Goal: Register for event/course

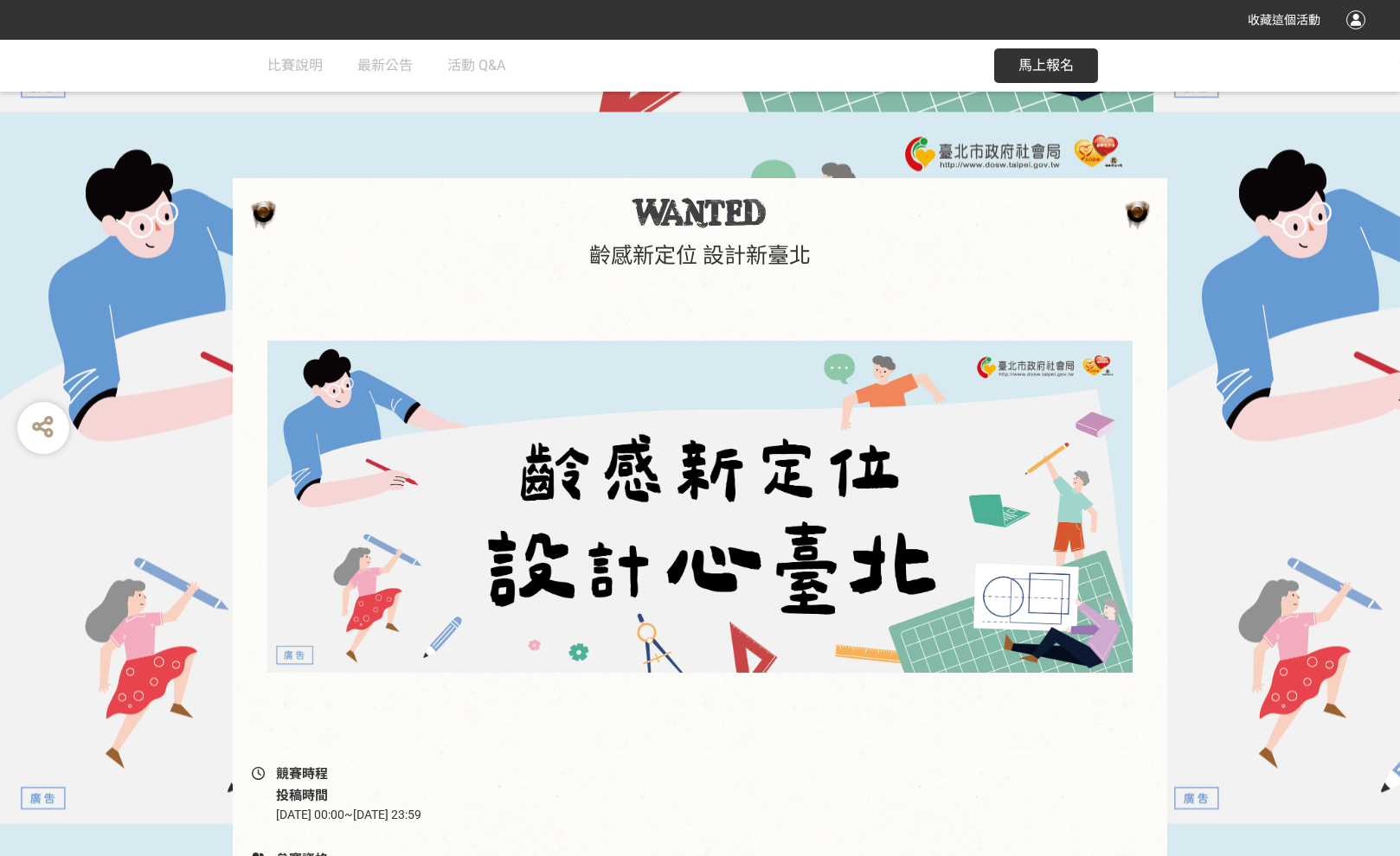
click at [1022, 59] on span "馬上報名" at bounding box center [1047, 65] width 56 height 16
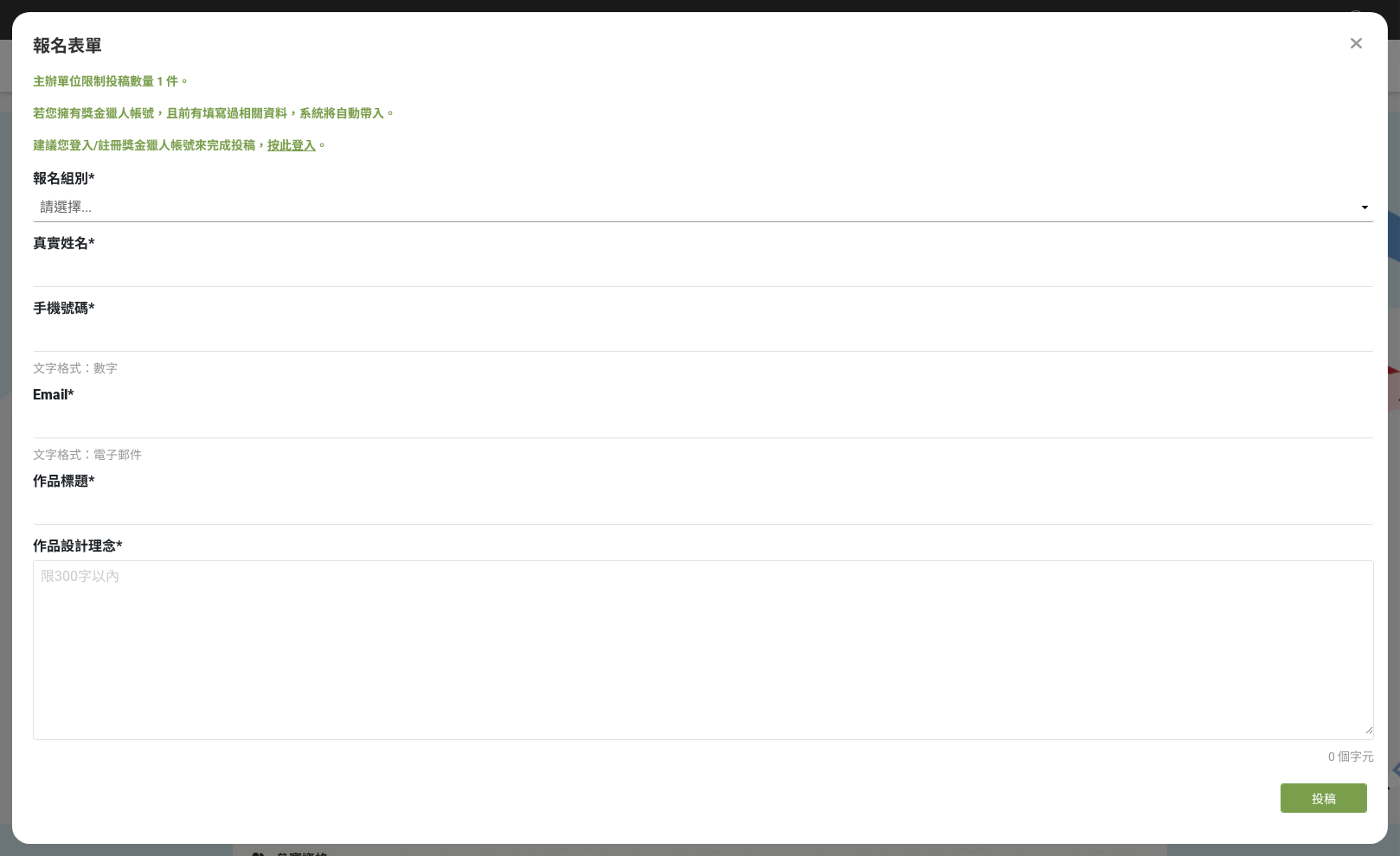
click at [95, 213] on select "請選擇... 學生組(限臺北市公私立高中職以上在學生) 社會組(年滿 18 歲以上社會大眾皆可參加)" at bounding box center [703, 207] width 1341 height 30
select select "社會組(年滿 18 歲以上社會大眾皆可參加)"
click at [33, 193] on select "請選擇... 學生組(限臺北市公私立高中職以上在學生) 社會組(年滿 18 歲以上社會大眾皆可參加)" at bounding box center [703, 207] width 1341 height 30
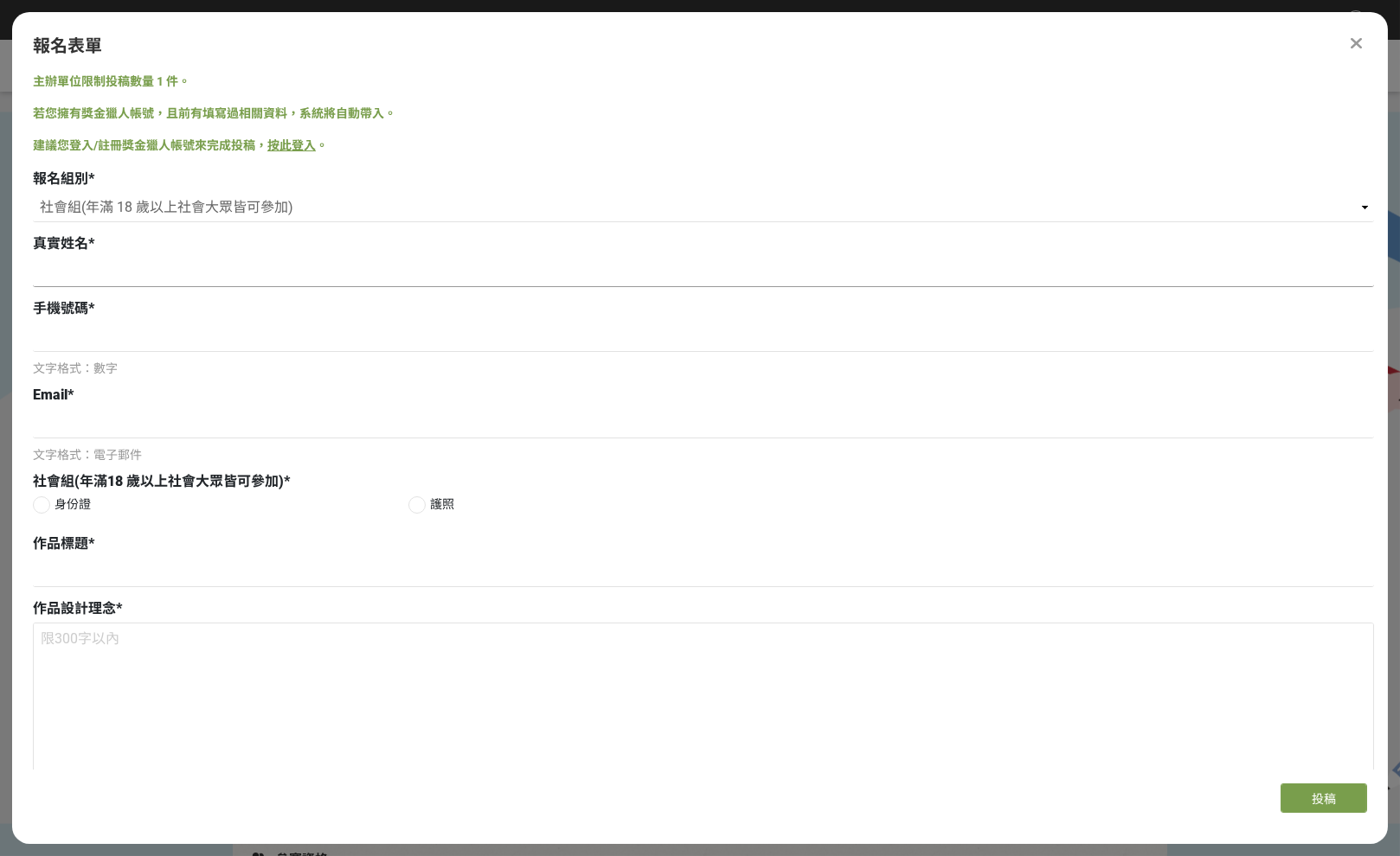
click at [79, 271] on input at bounding box center [703, 273] width 1341 height 30
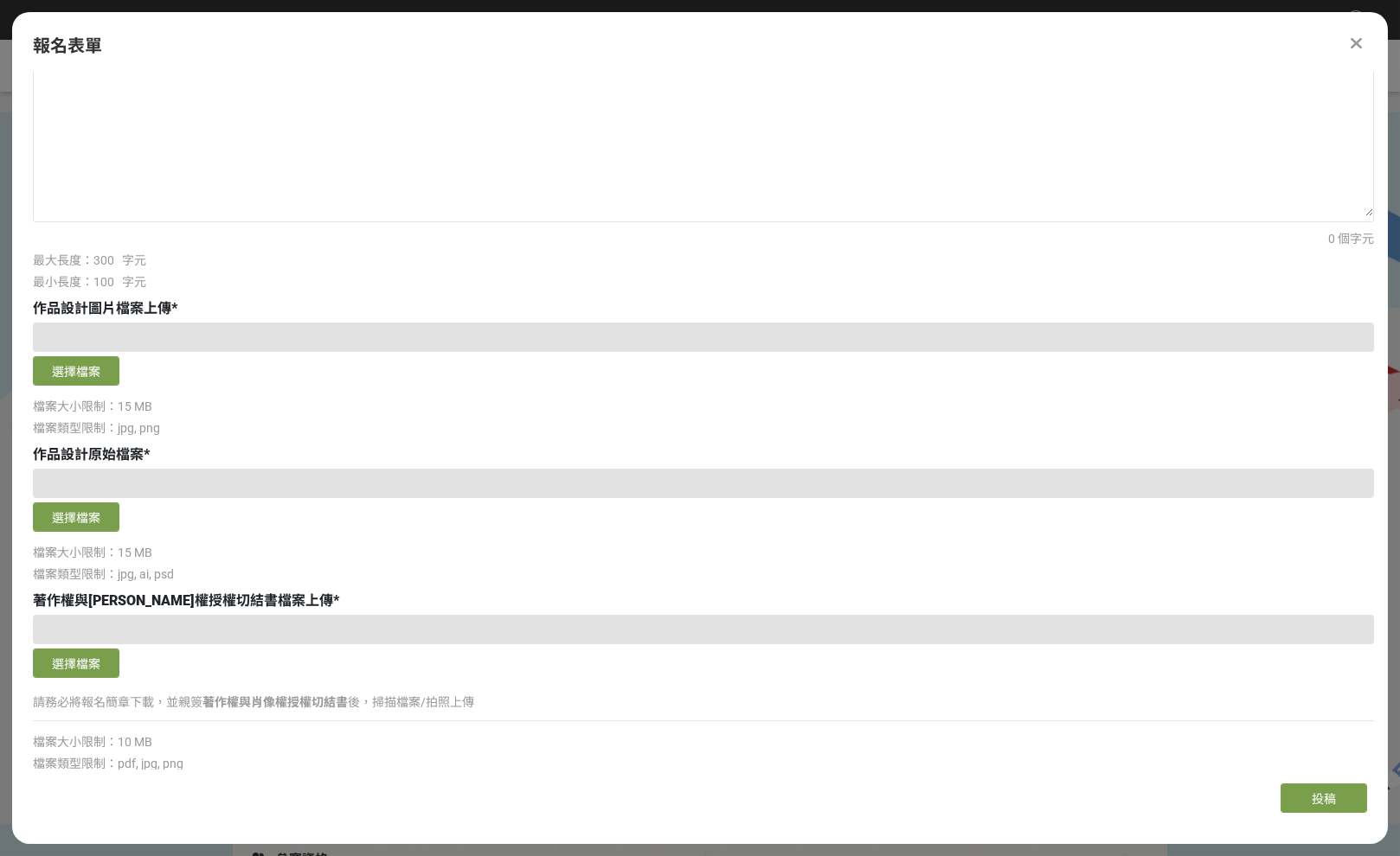
scroll to position [604, 0]
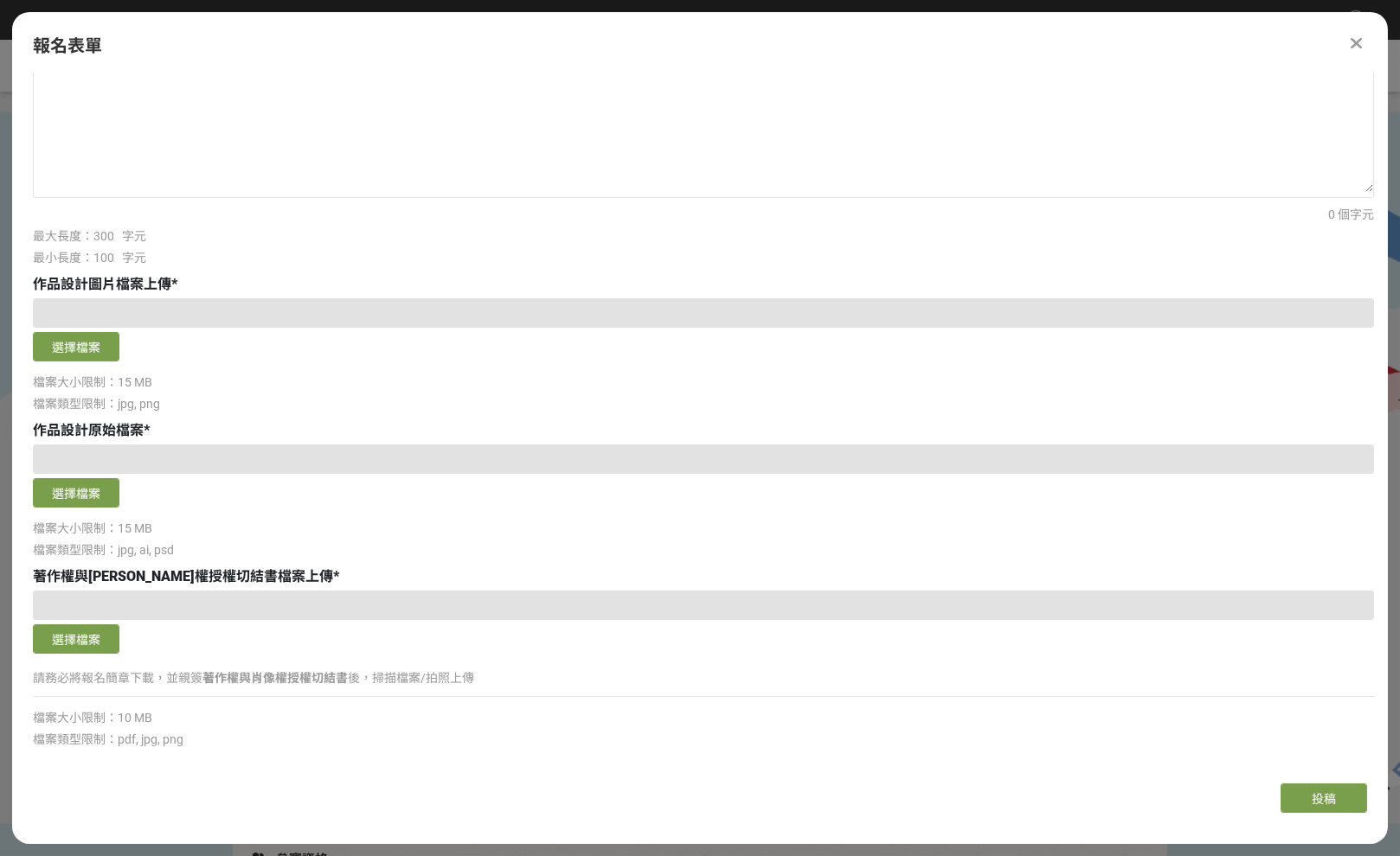
click at [276, 678] on strong "著作權與肖像權授權切結書" at bounding box center [274, 678] width 145 height 14
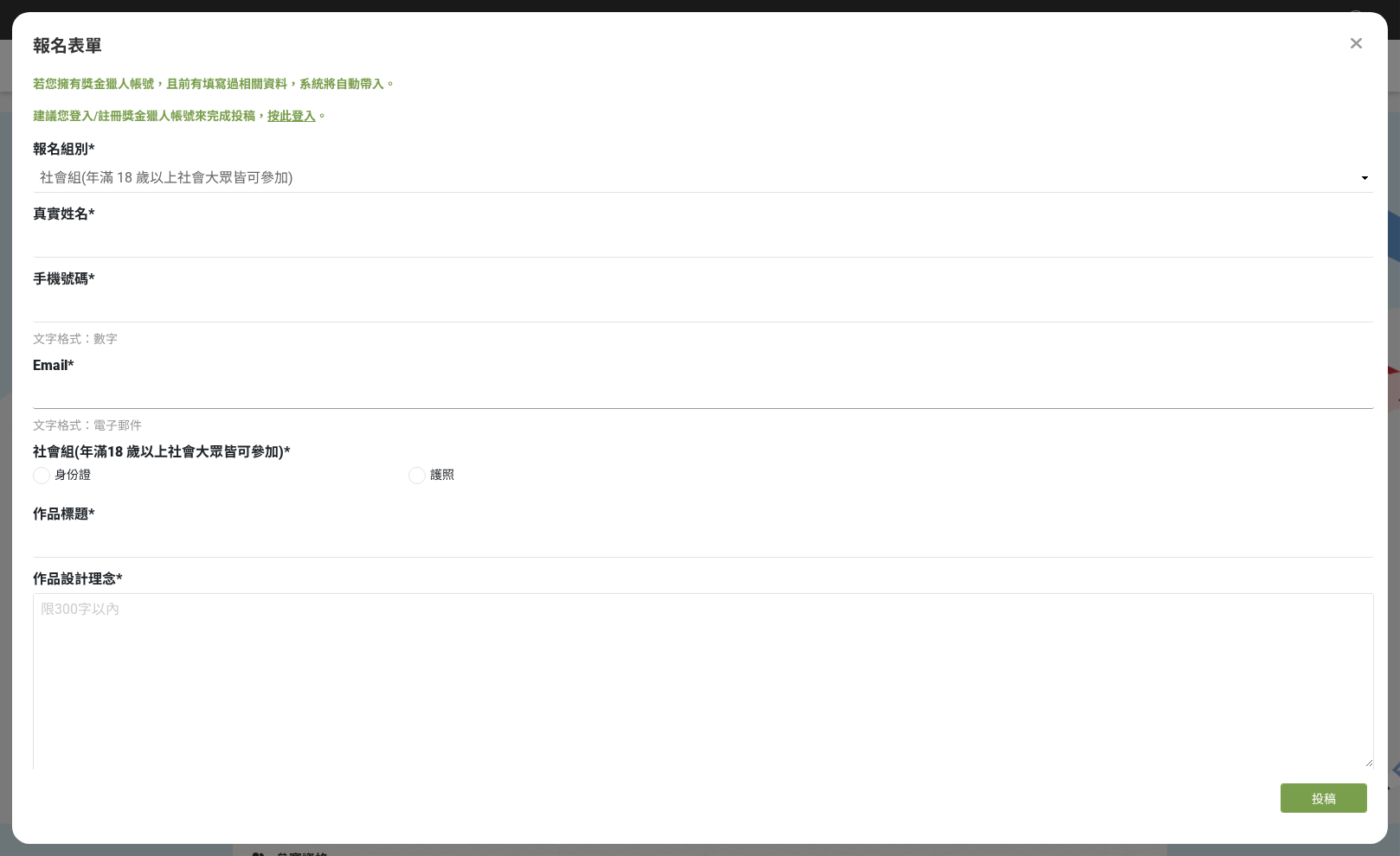
scroll to position [0, 0]
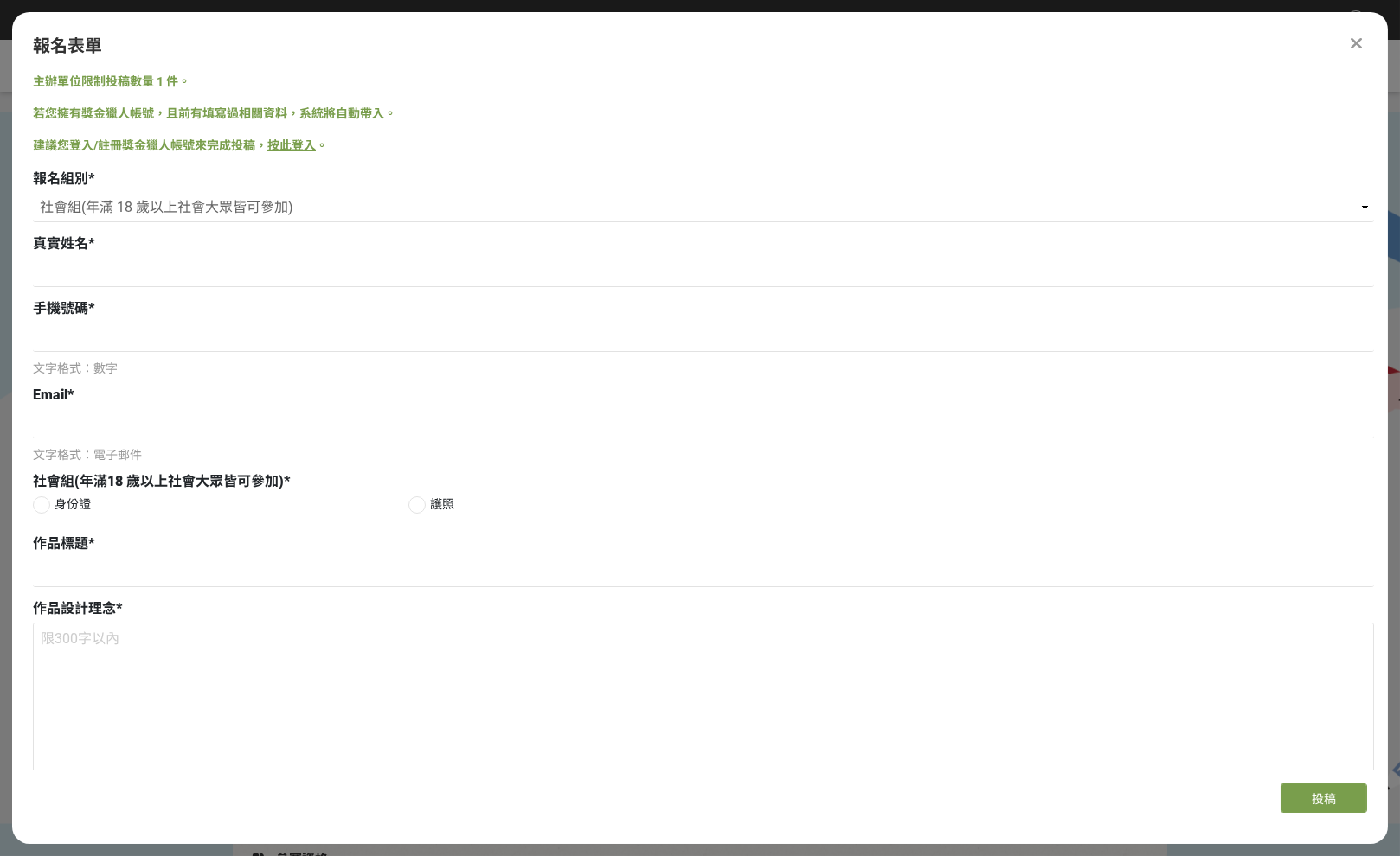
click at [1363, 40] on icon at bounding box center [1357, 43] width 11 height 17
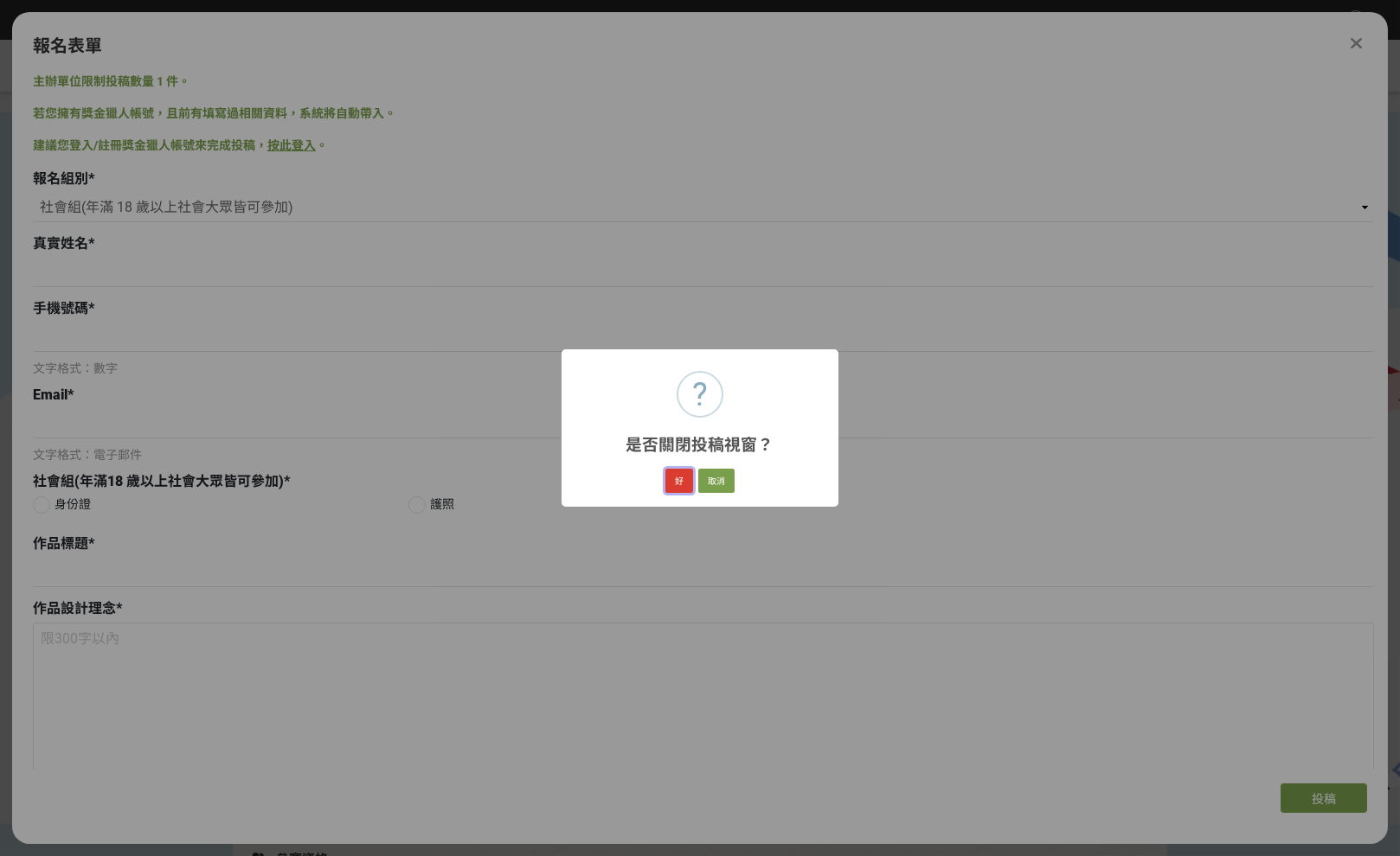
click at [692, 484] on button "好" at bounding box center [679, 481] width 28 height 24
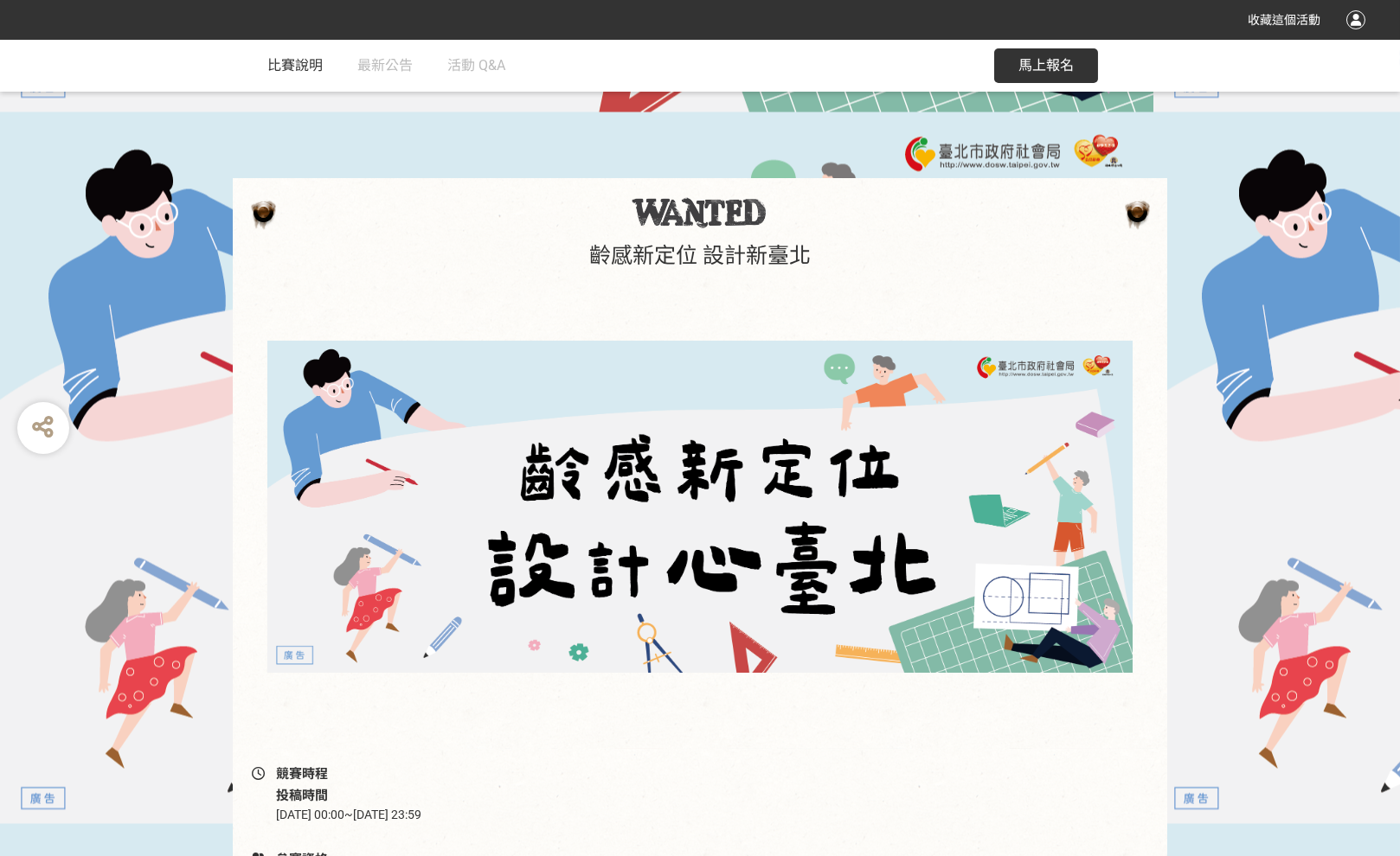
click at [307, 61] on span "比賽說明" at bounding box center [295, 65] width 56 height 16
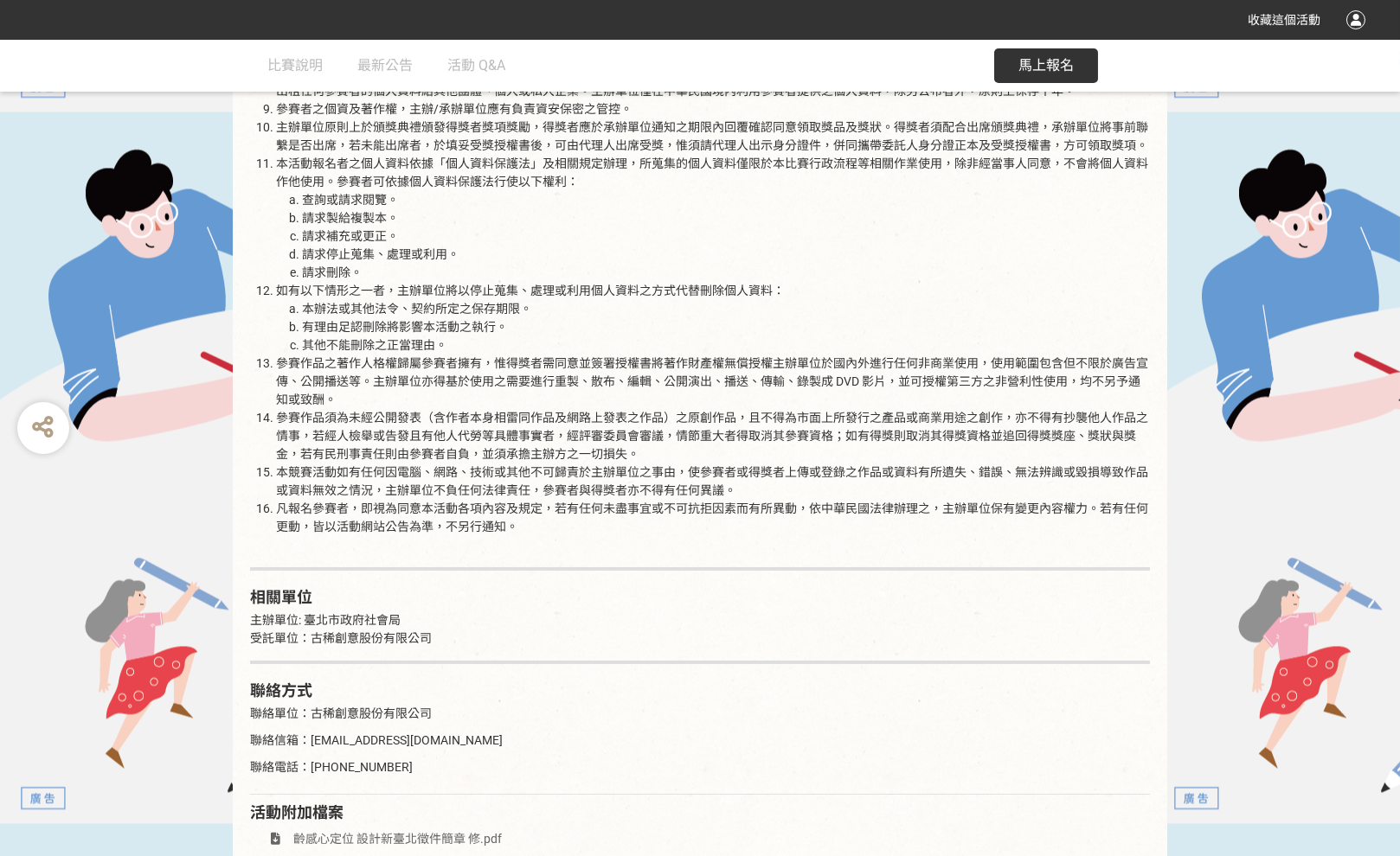
scroll to position [2650, 0]
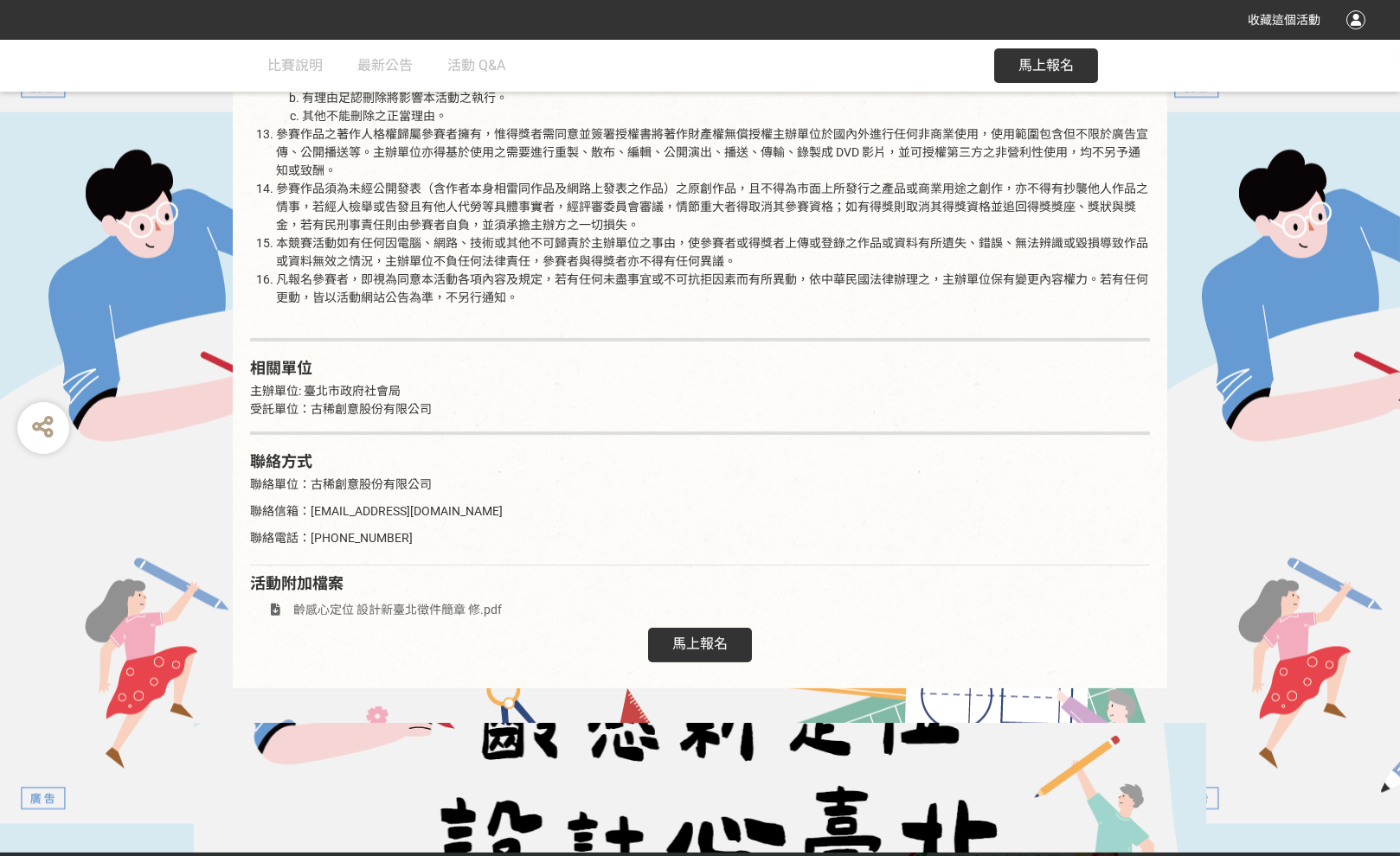
click at [387, 602] on span "齡感心定位 設計新臺北徵件簡章 修.pdf" at bounding box center [398, 609] width 208 height 14
click at [709, 635] on span "馬上報名" at bounding box center [700, 643] width 56 height 16
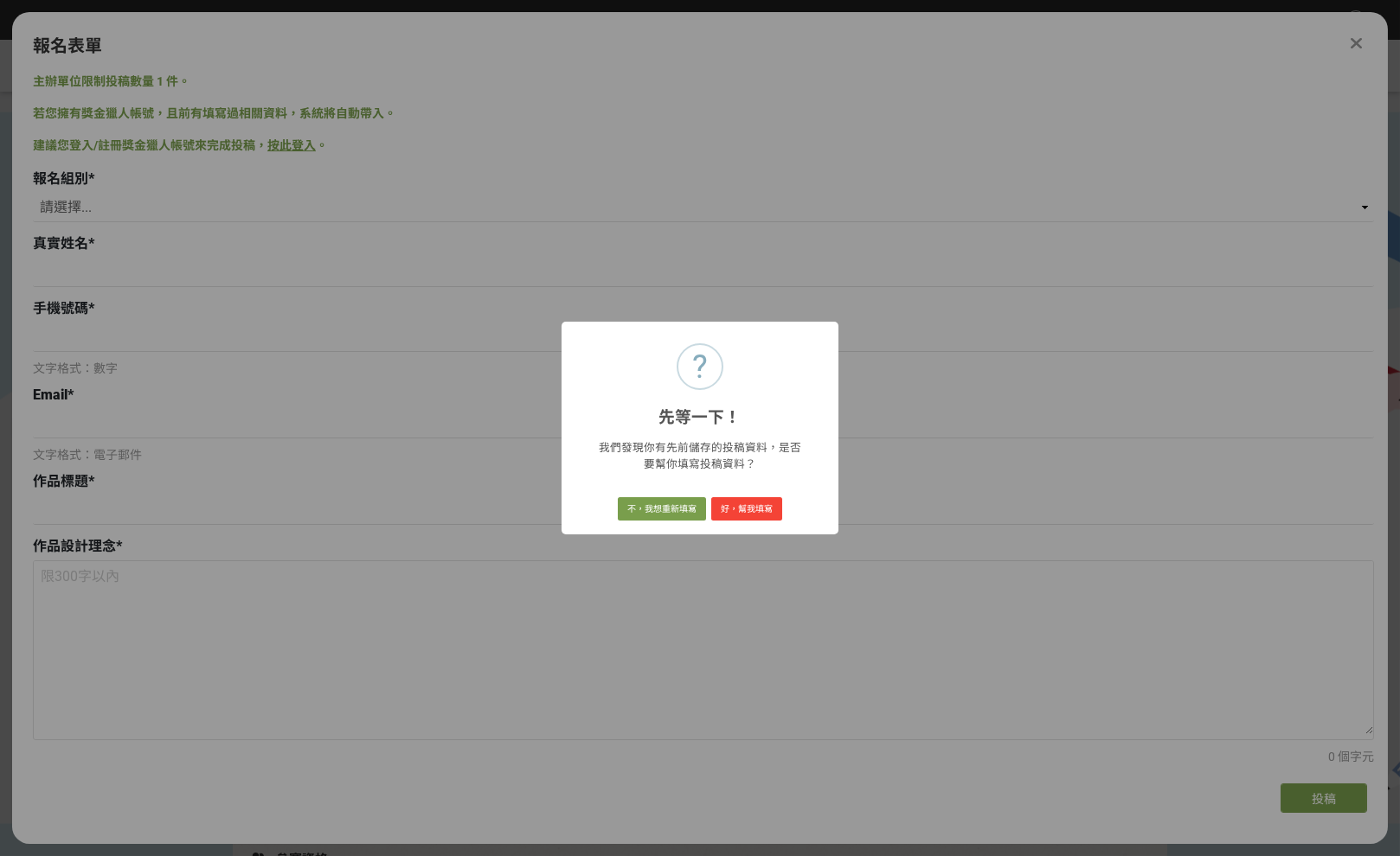
scroll to position [0, 0]
drag, startPoint x: 694, startPoint y: 511, endPoint x: 732, endPoint y: 510, distance: 38.0
click at [732, 510] on div "不，我想重新填寫 好，幫我填寫" at bounding box center [700, 510] width 170 height 30
click at [732, 510] on button "好，幫我填寫" at bounding box center [747, 510] width 71 height 24
select select "社會組(年滿 18 歲以上社會大眾皆可參加)"
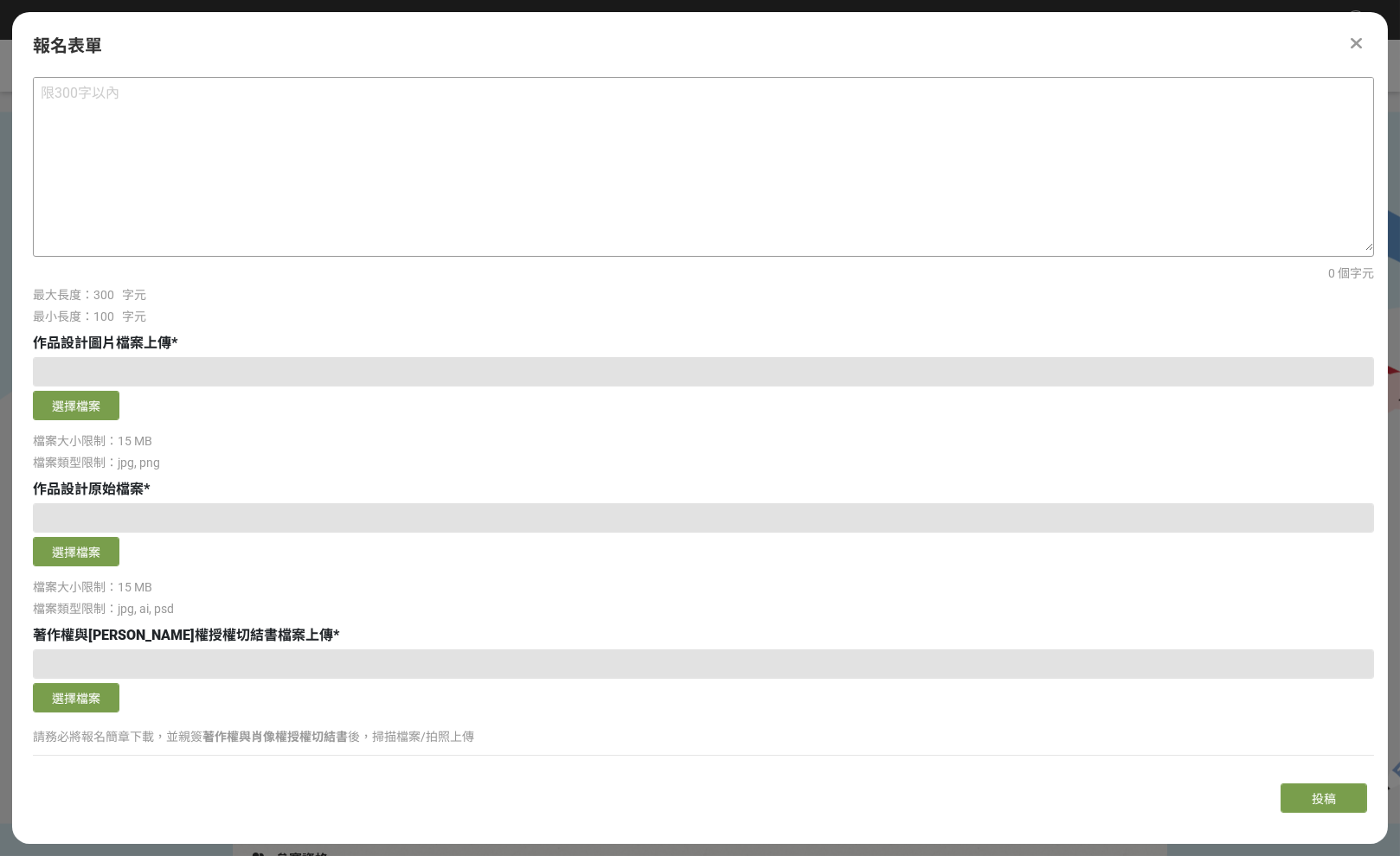
scroll to position [646, 0]
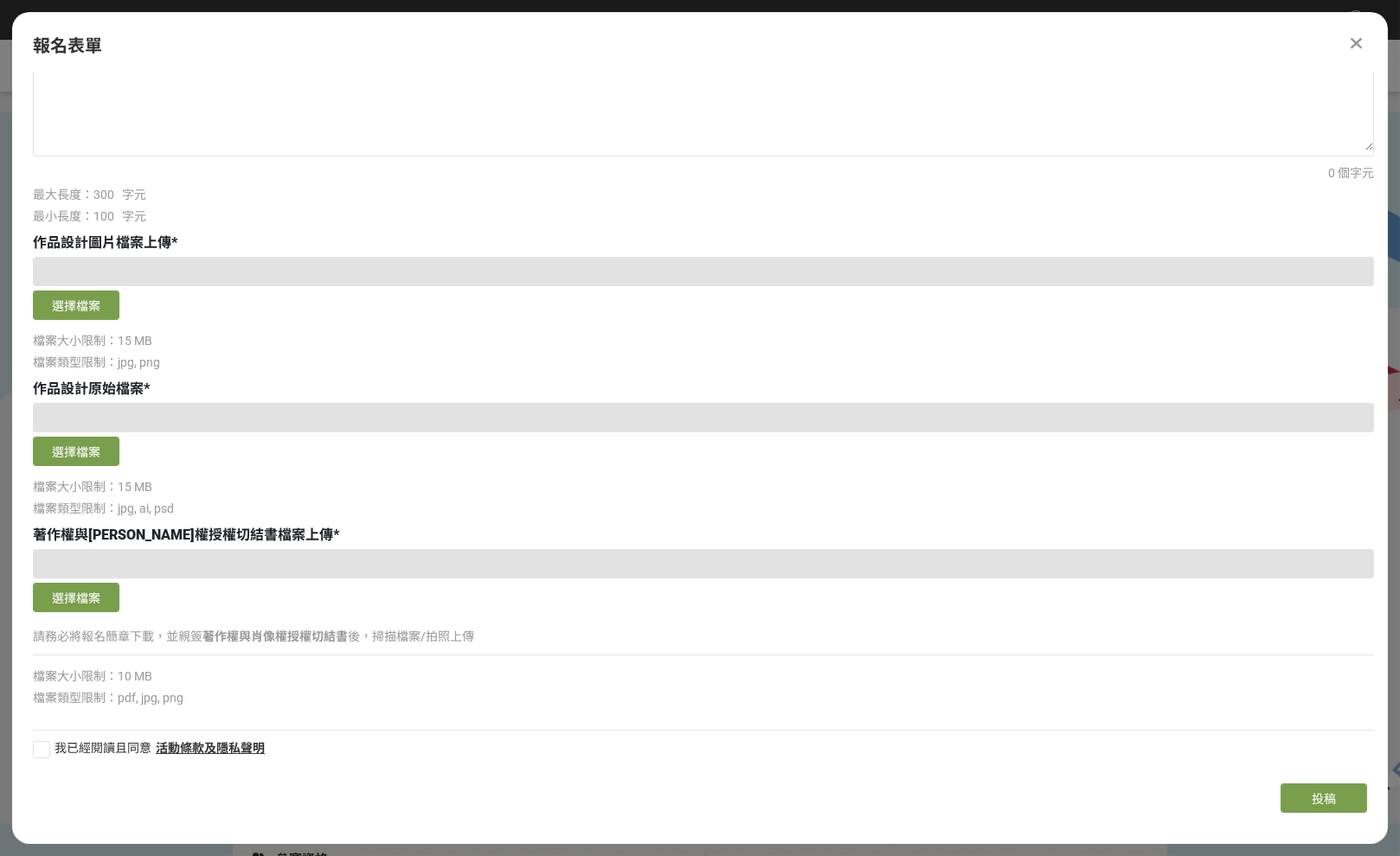
click at [173, 414] on div at bounding box center [703, 418] width 1341 height 30
click at [33, 751] on div at bounding box center [42, 750] width 17 height 17
checkbox input "true"
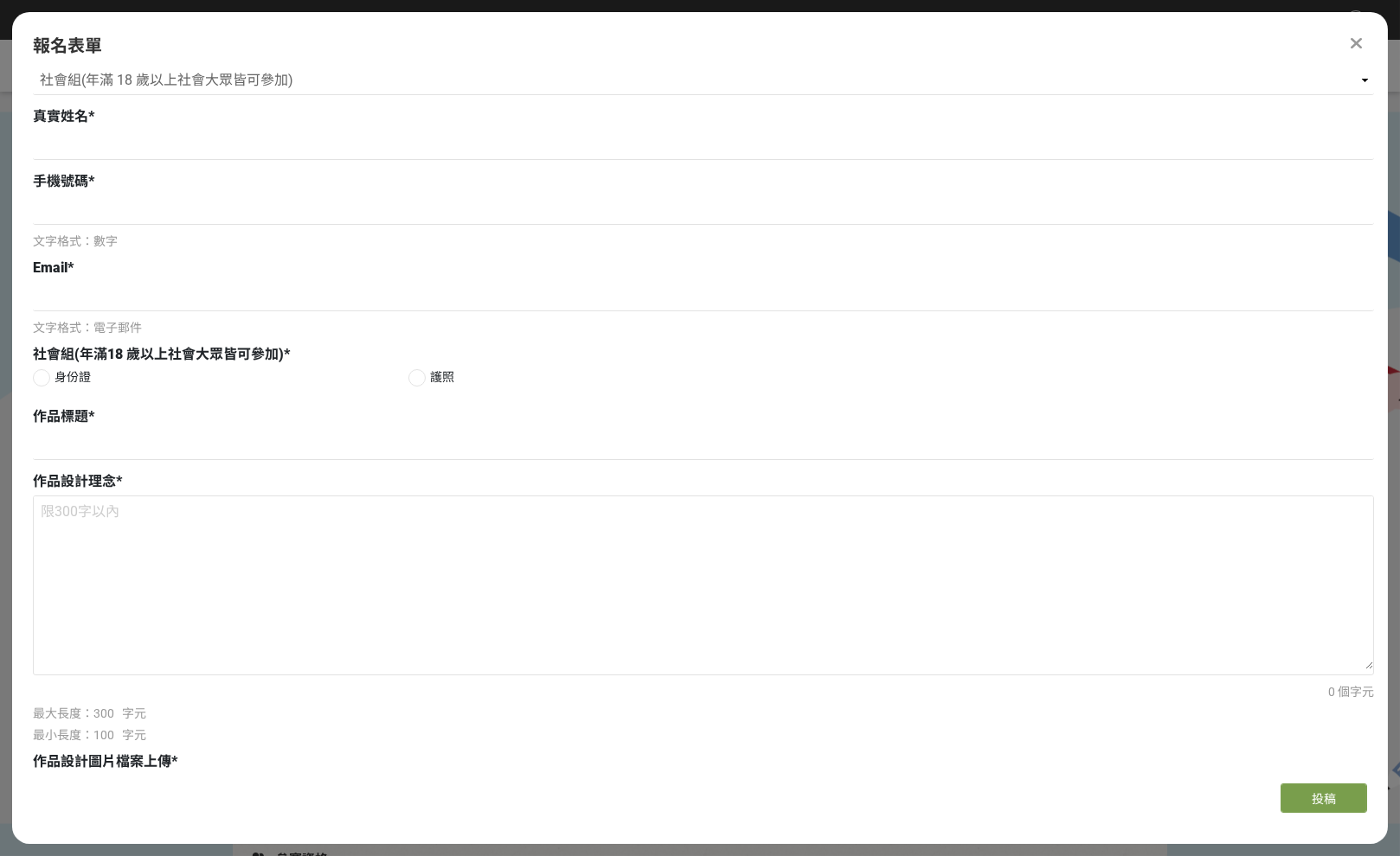
scroll to position [0, 0]
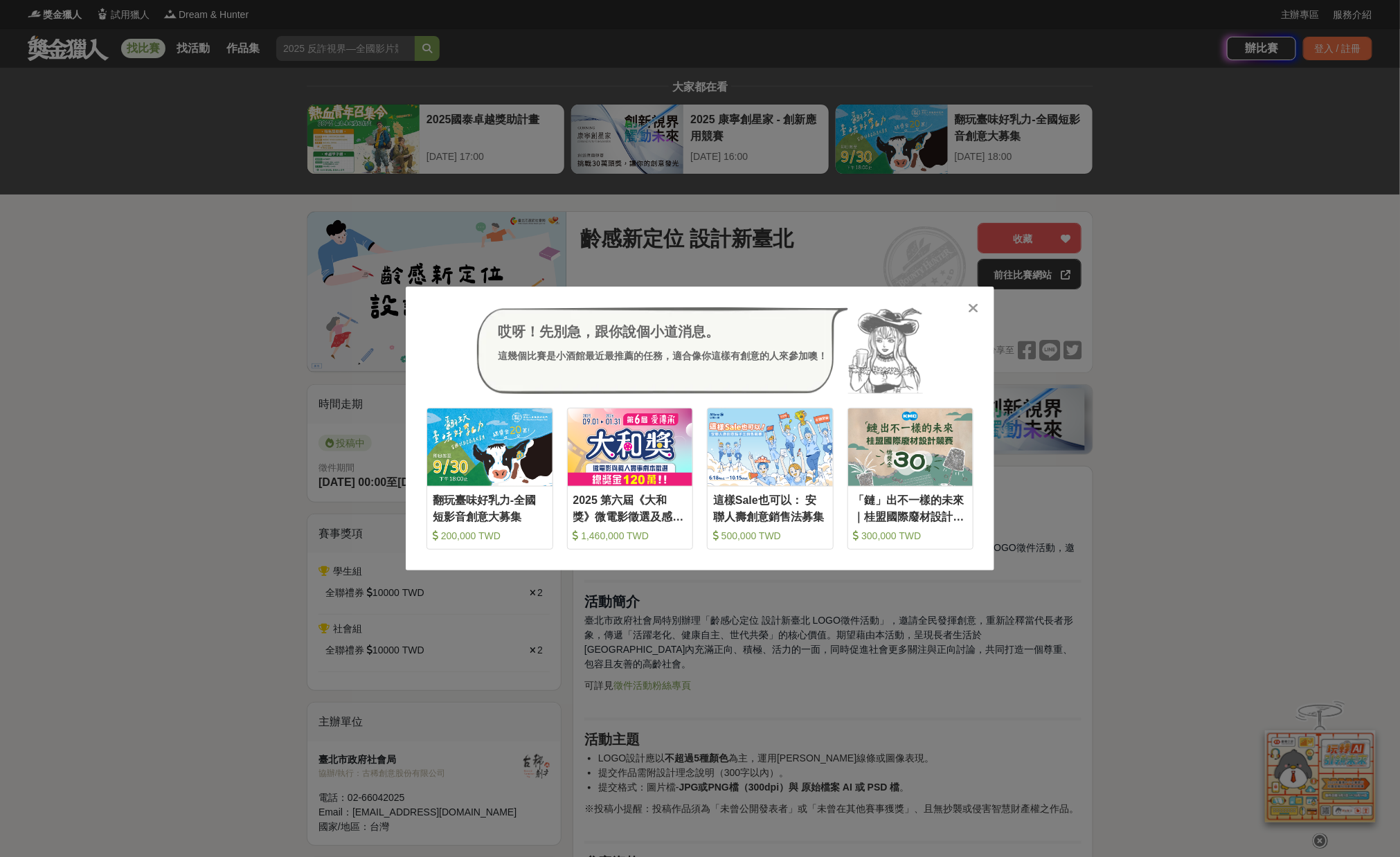
click at [977, 316] on div "哎呀！先別急，跟你說個小道消息。 這幾個比賽是小酒館最近最推薦的任務，適合像你這樣有創意的人來參加噢！ 收藏 翻玩臺味好乳力-全國短影音創意大募集 200,0…" at bounding box center [700, 428] width 589 height 284
click at [982, 307] on div "哎呀！先別急，跟你說個小道消息。 這幾個比賽是小酒館最近最推薦的任務，適合像你這樣有創意的人來參加噢！ 收藏 翻玩臺味好乳力-全國短影音創意大募集 200,0…" at bounding box center [700, 428] width 589 height 284
click at [974, 304] on icon at bounding box center [974, 308] width 10 height 14
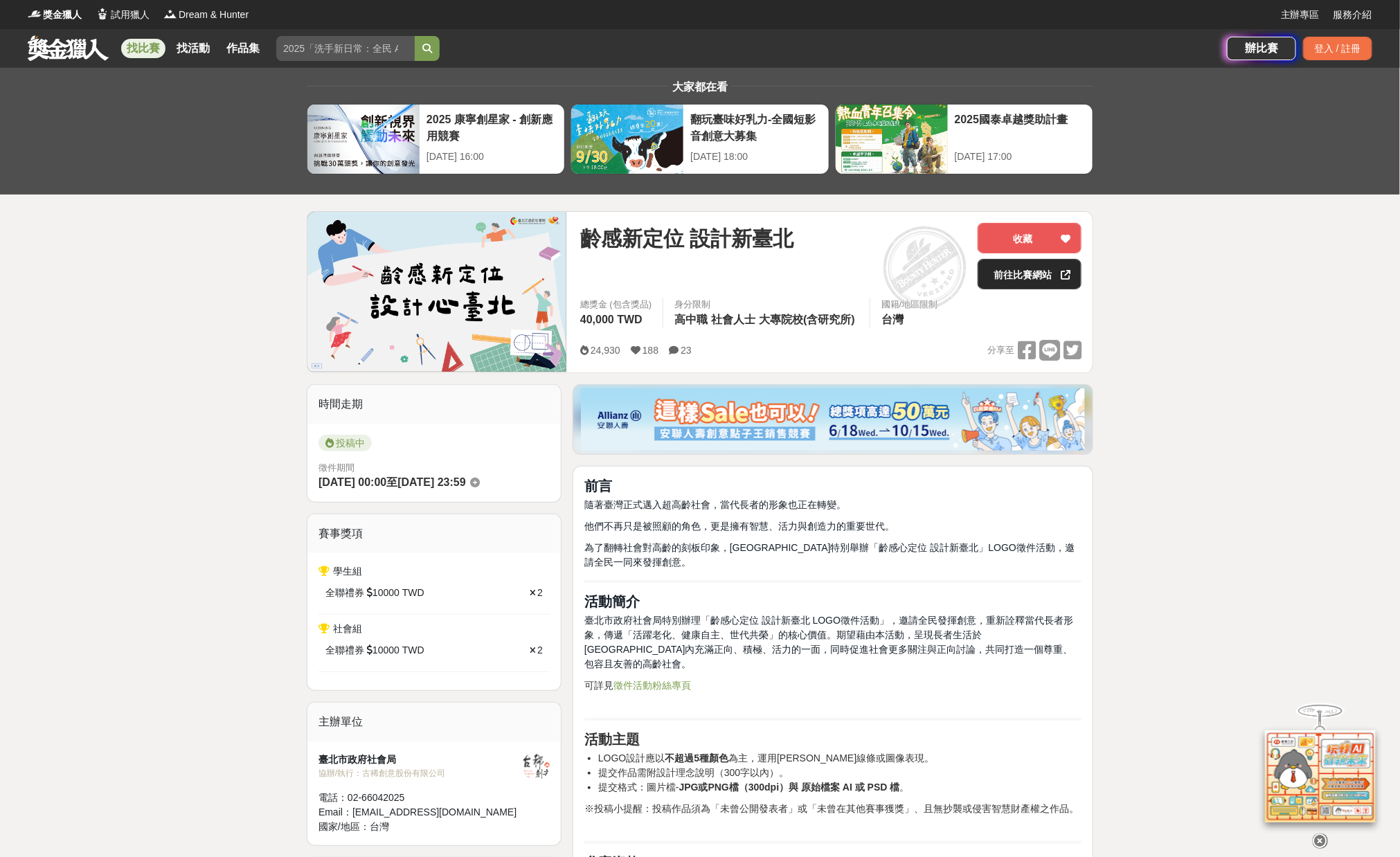
click at [1020, 278] on link "前往比賽網站" at bounding box center [1029, 275] width 104 height 31
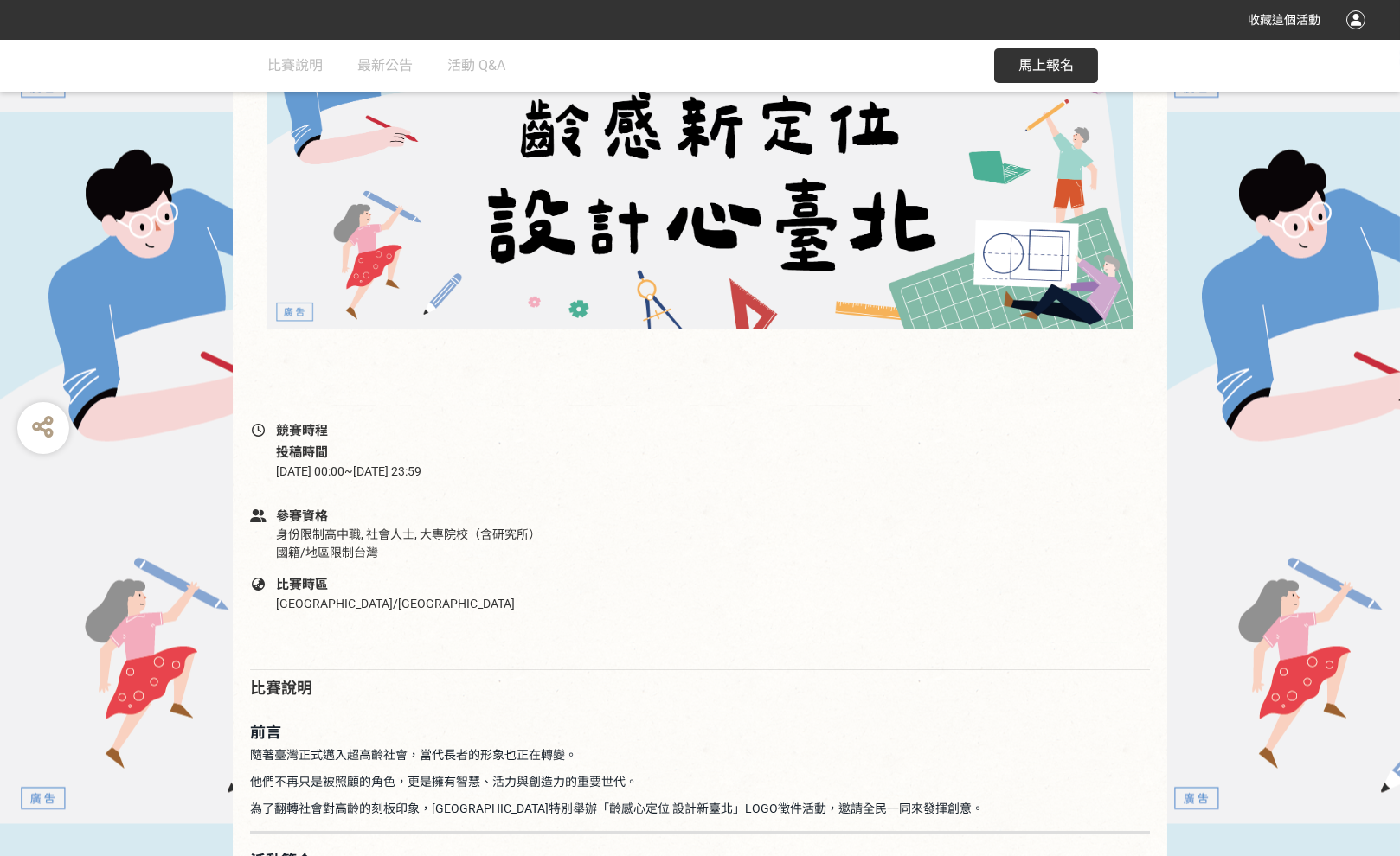
scroll to position [346, 0]
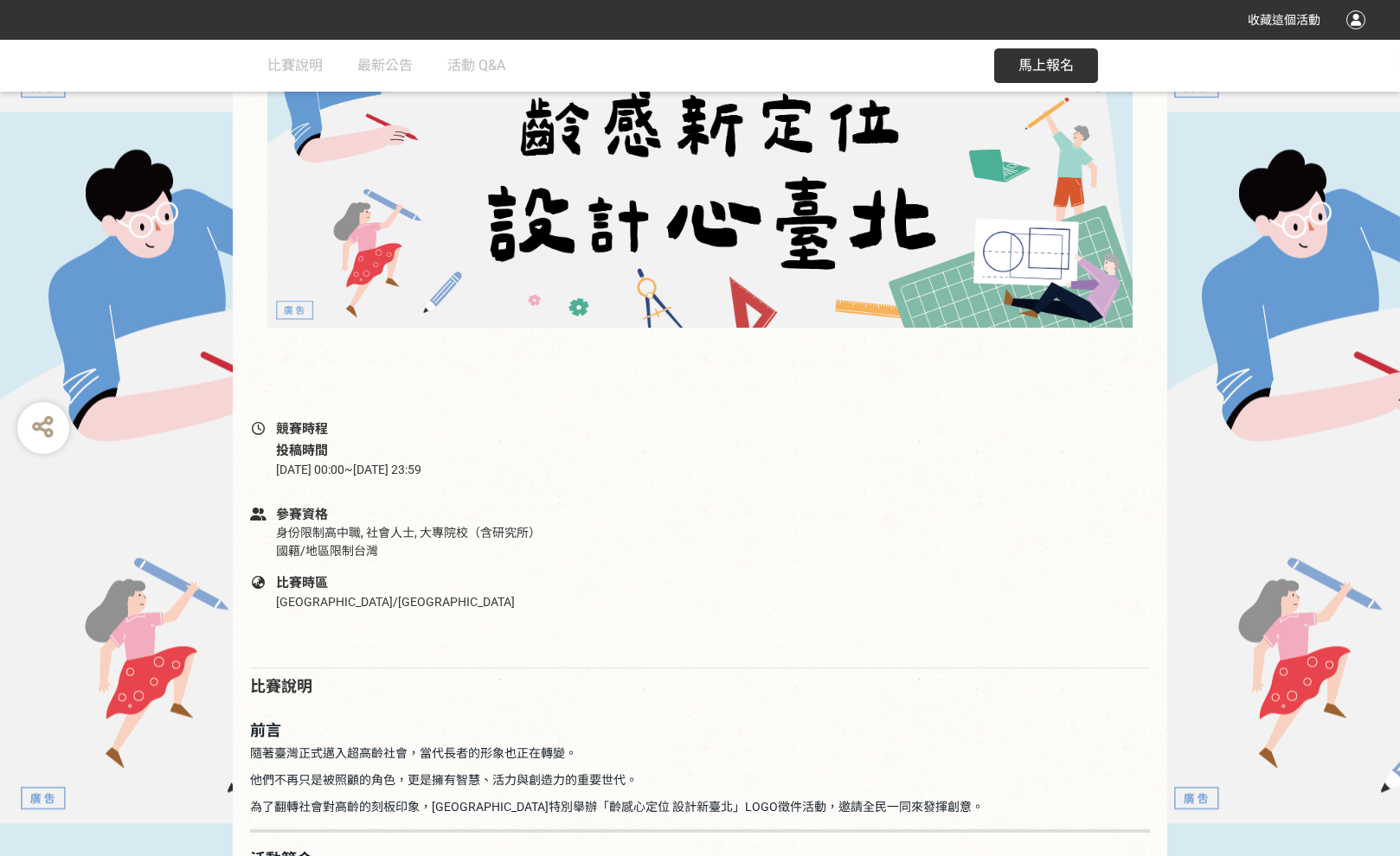
click at [1059, 66] on span "馬上報名" at bounding box center [1047, 65] width 56 height 16
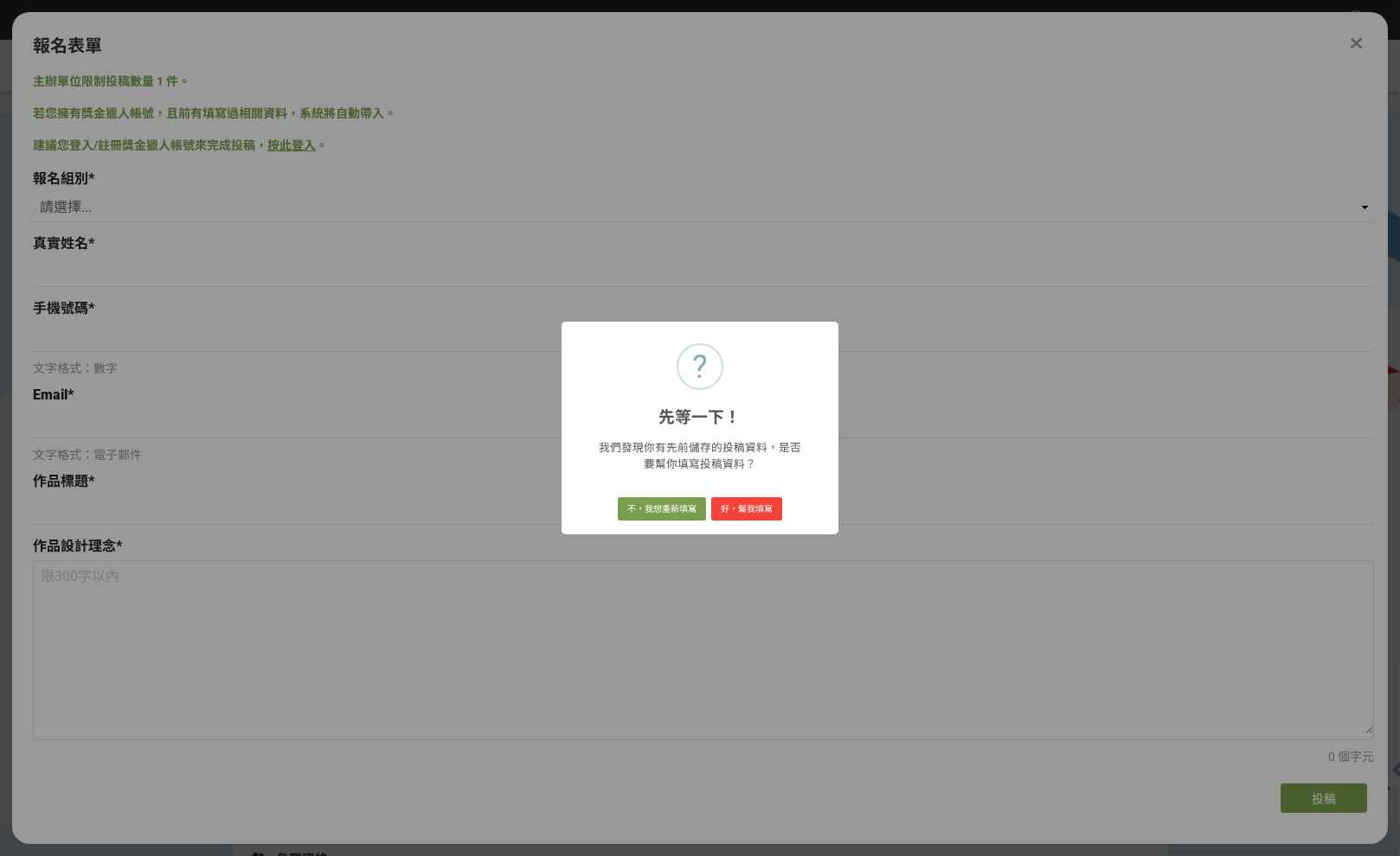
scroll to position [0, 0]
click at [754, 506] on button "好，幫我填寫" at bounding box center [747, 510] width 71 height 24
select select "社會組(年滿 18 歲以上社會大眾皆可參加)"
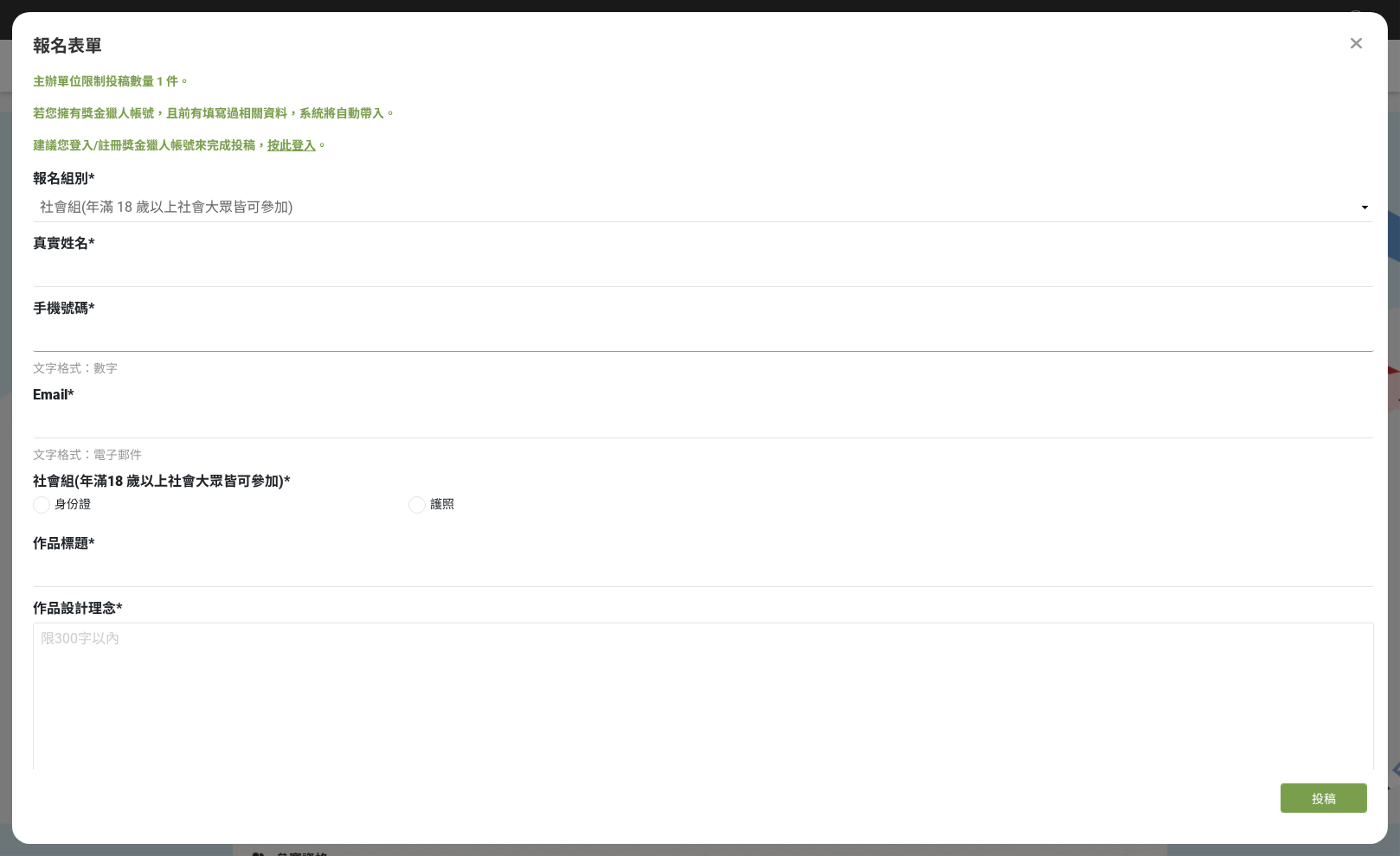
click at [113, 328] on input at bounding box center [703, 338] width 1341 height 30
type input "0922493337"
click at [191, 267] on input at bounding box center [703, 273] width 1341 height 30
type input "[PERSON_NAME]"
click at [113, 412] on input at bounding box center [703, 424] width 1341 height 30
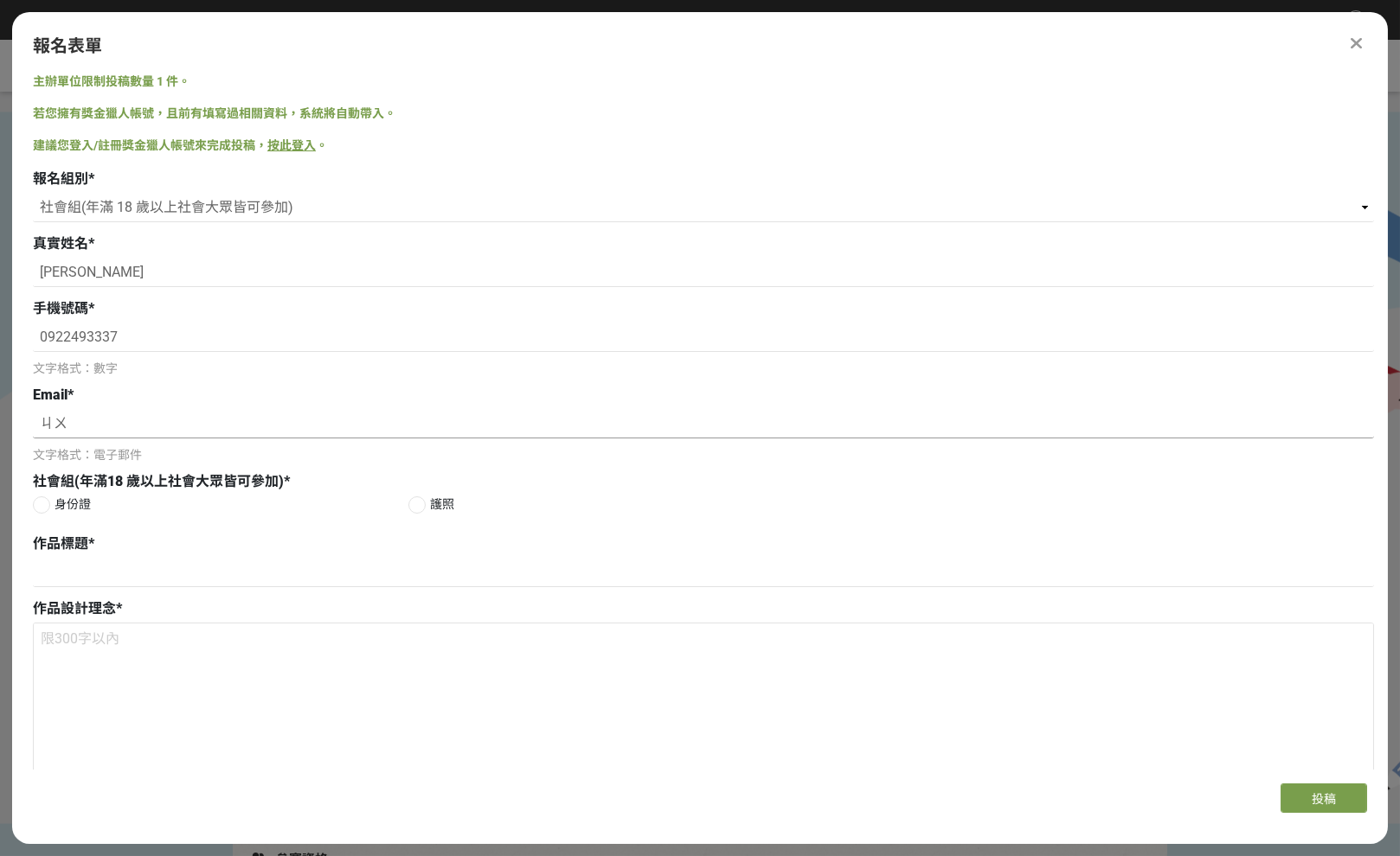
type input "ㄐ"
type input "ㄨ"
type input "k"
type input "ㄜ"
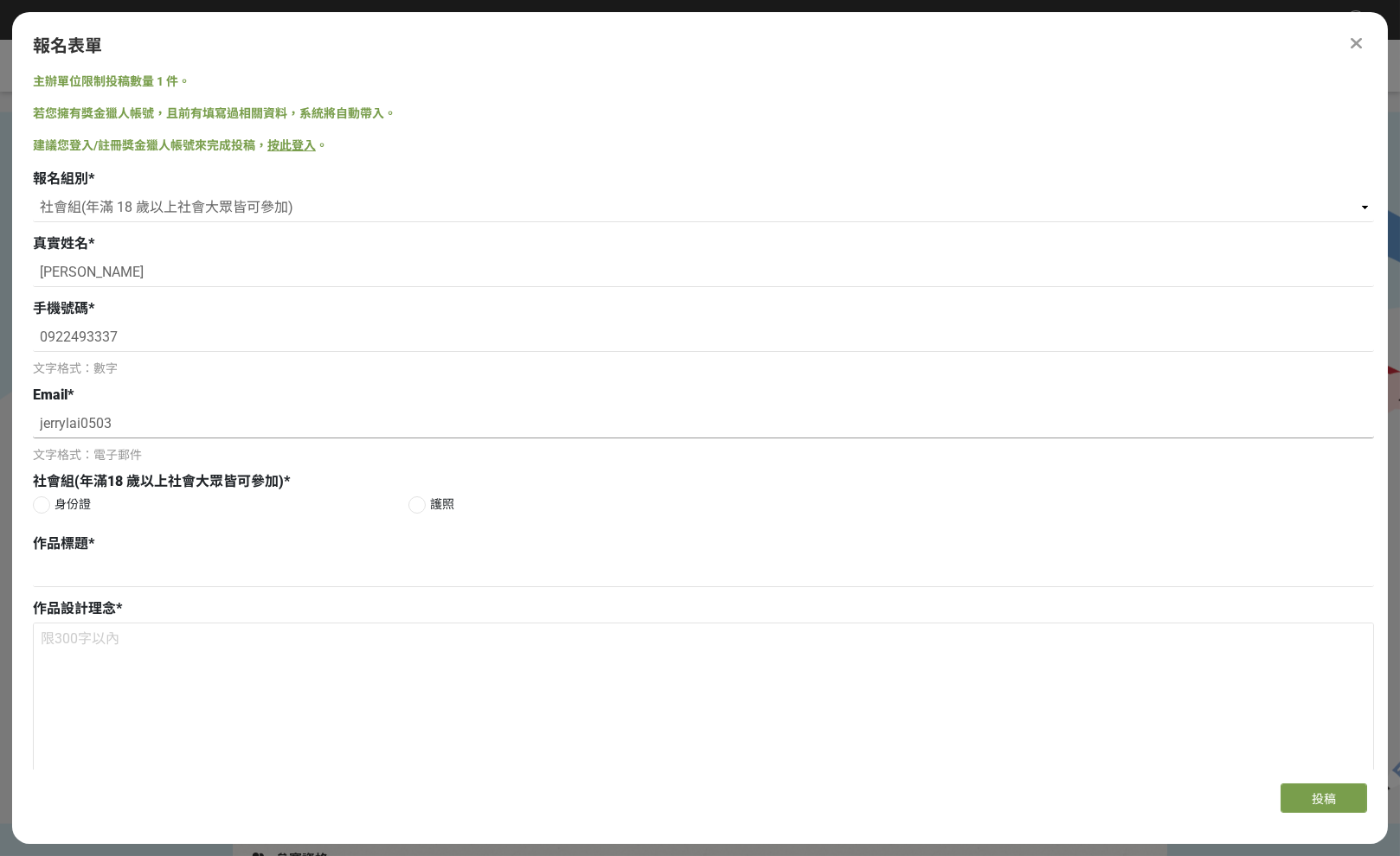
drag, startPoint x: 126, startPoint y: 421, endPoint x: -10, endPoint y: 427, distance: 136.1
click at [0, 0] on html "收藏這個活動 此網站由獎金獵人建置，若有網站建置需求 可洽 LINE: @irv0112w 分享 報名表單 主辦單位限制投稿數量 1 件。 若您擁有獎金獵人帳…" at bounding box center [700, 0] width 1400 height 0
paste input "[EMAIL_ADDRESS][DOMAIN_NAME]"
type input "[EMAIL_ADDRESS][DOMAIN_NAME]"
click at [41, 504] on div at bounding box center [42, 505] width 17 height 17
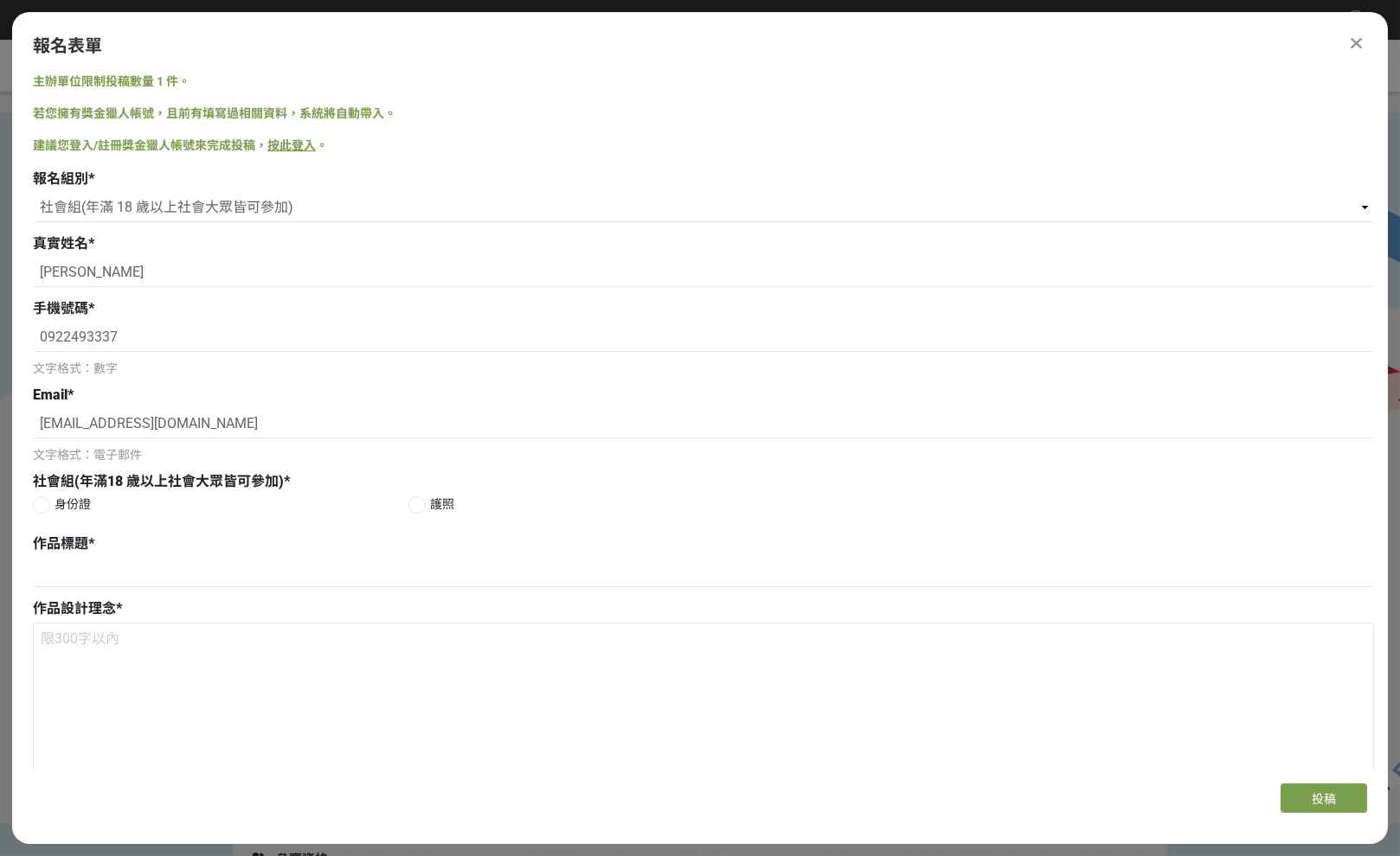
radio input "true"
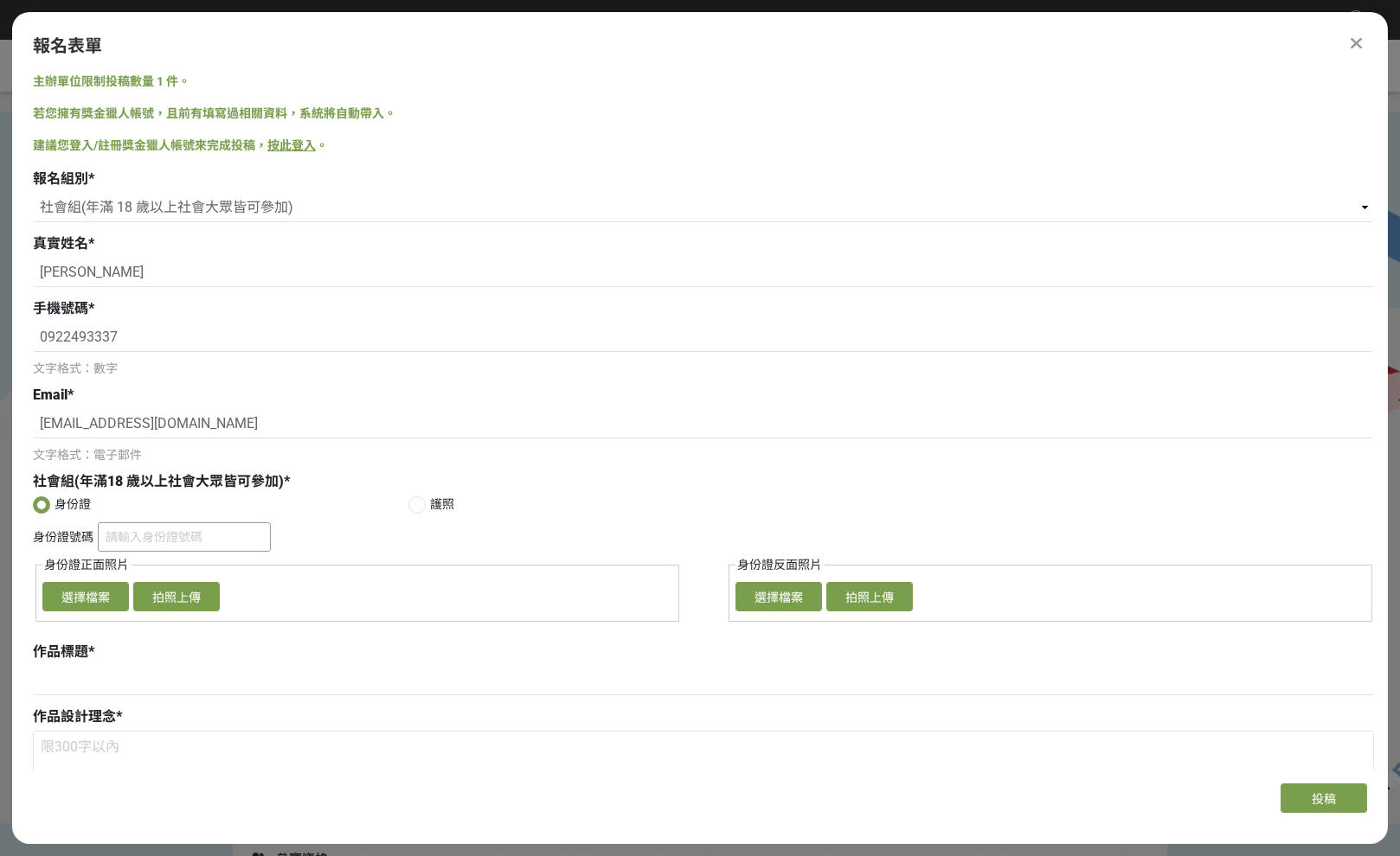
click at [209, 540] on input "身份證號碼" at bounding box center [184, 537] width 173 height 30
type input "F1217543358"
drag, startPoint x: 290, startPoint y: 537, endPoint x: 302, endPoint y: 539, distance: 12.2
click at [290, 537] on div "身份證號碼 F1217543358" at bounding box center [703, 539] width 1341 height 34
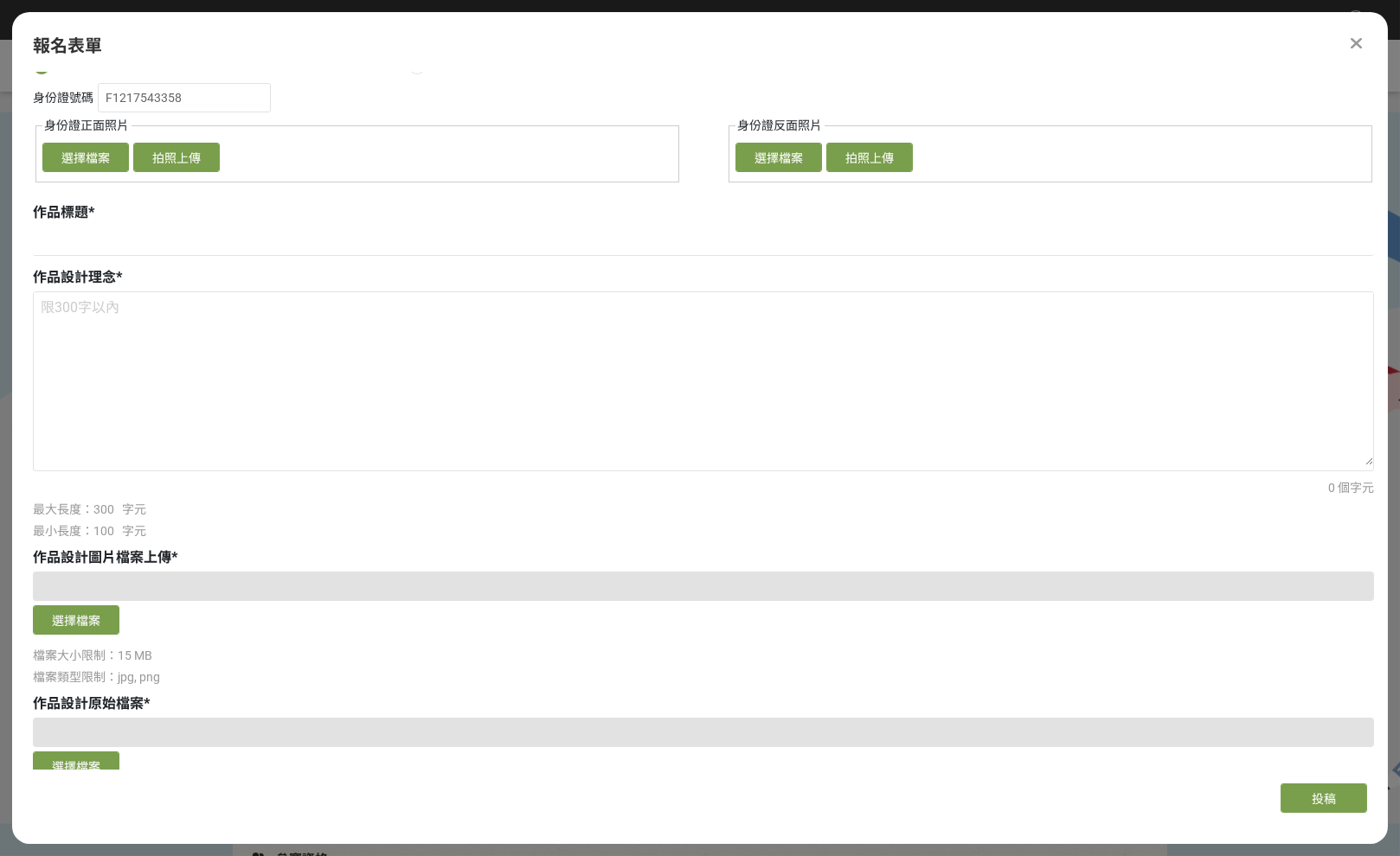
scroll to position [519, 0]
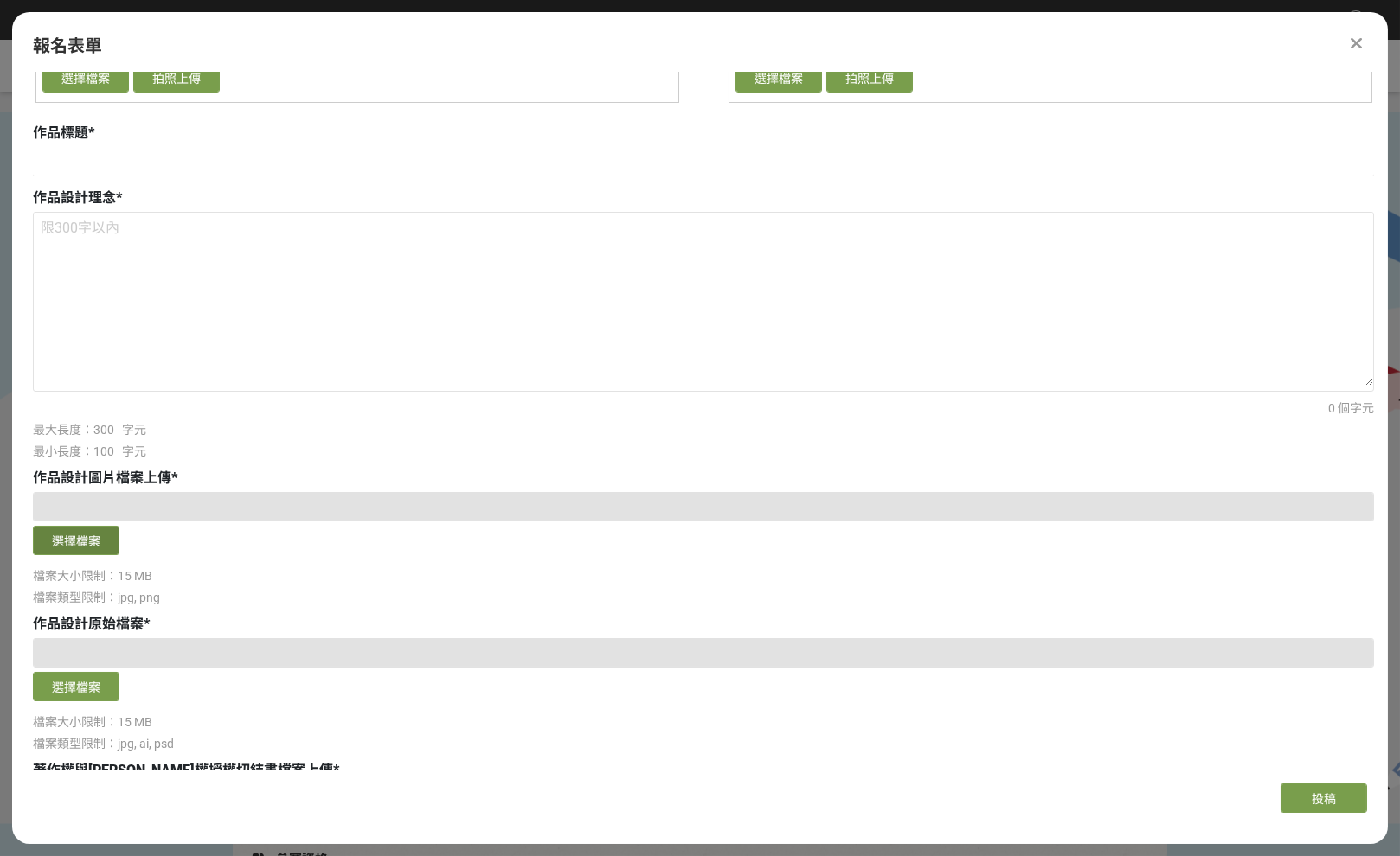
click at [90, 537] on button "選擇檔案" at bounding box center [76, 541] width 87 height 30
click at [86, 688] on button "選擇檔案" at bounding box center [76, 687] width 87 height 30
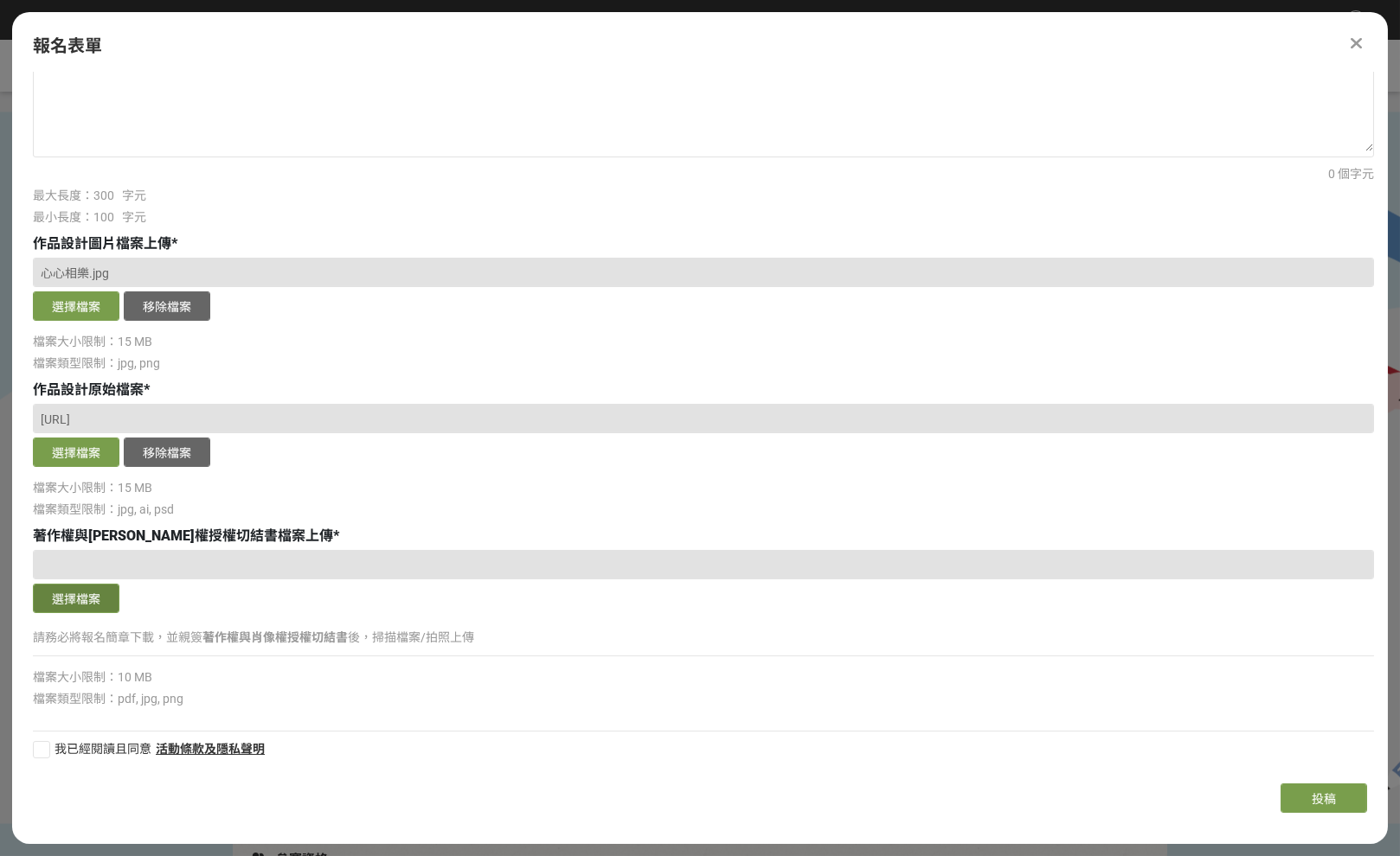
click at [76, 593] on button "選擇檔案" at bounding box center [76, 598] width 87 height 30
click at [61, 782] on div "報名表單 主辦單位限制投稿數量 1 件。 若您擁有獎金獵人帳號，且前有填寫過相關資料，系統將自動帶入。 建議您登入/註冊獎金獵人帳號來完成投稿， 按此登入 。…" at bounding box center [700, 423] width 1376 height 821
click at [46, 743] on label "我已經閱讀且同意" at bounding box center [92, 749] width 118 height 18
click at [45, 744] on input "我已經閱讀且同意" at bounding box center [39, 749] width 11 height 11
checkbox input "false"
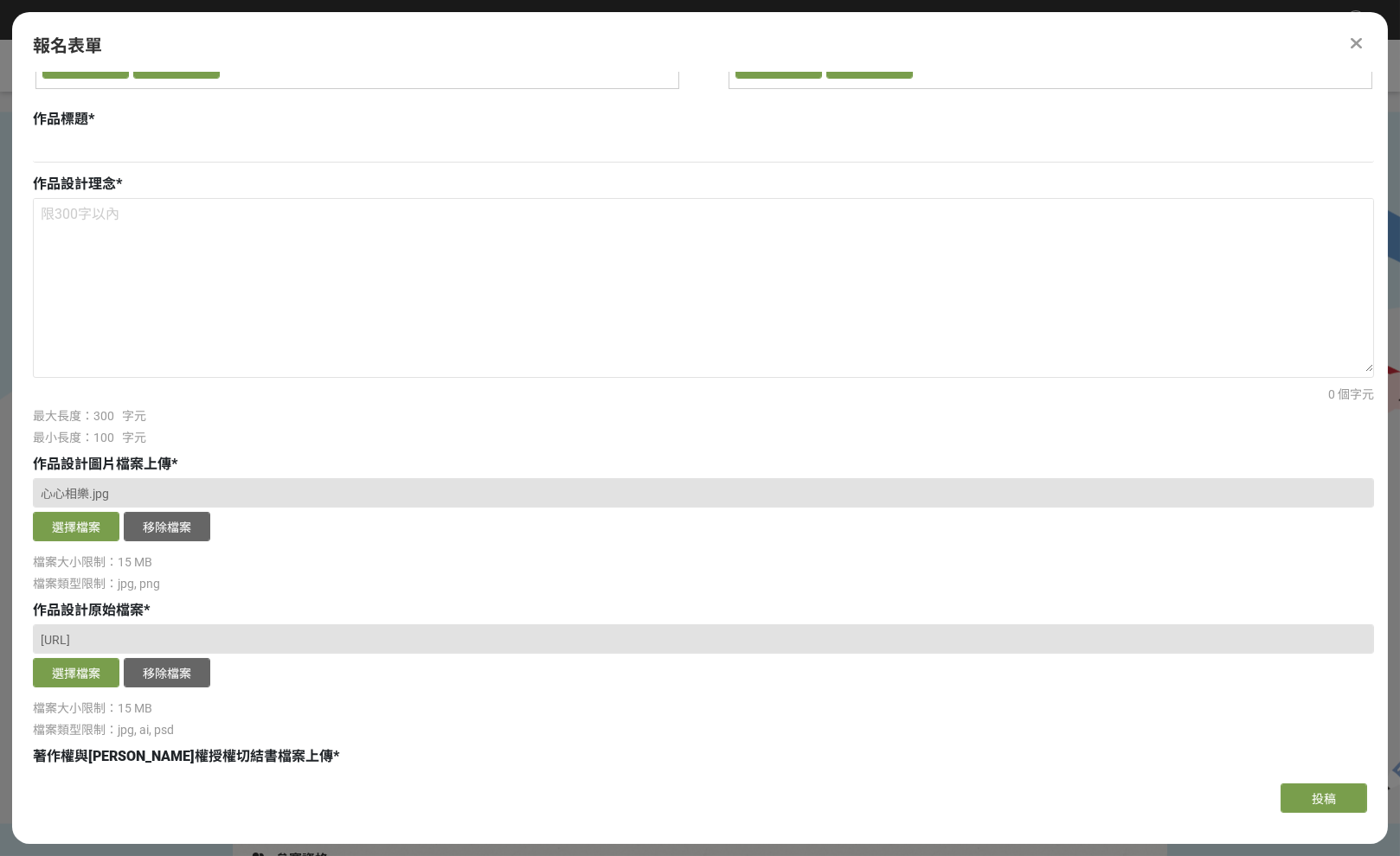
scroll to position [692, 0]
